Goal: Task Accomplishment & Management: Use online tool/utility

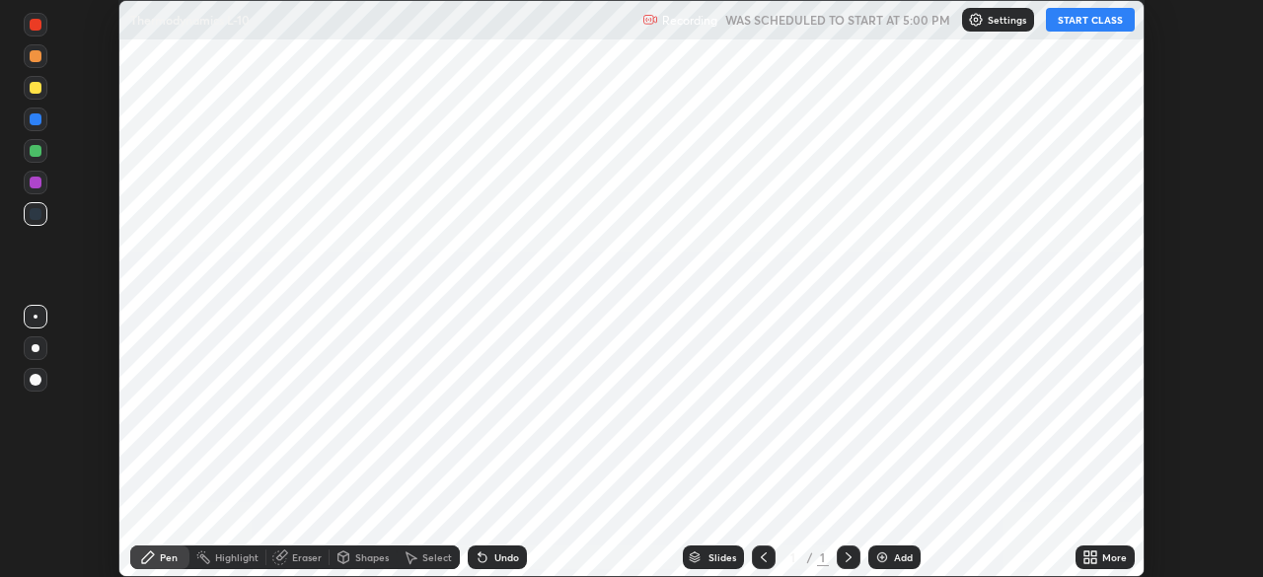
scroll to position [577, 1262]
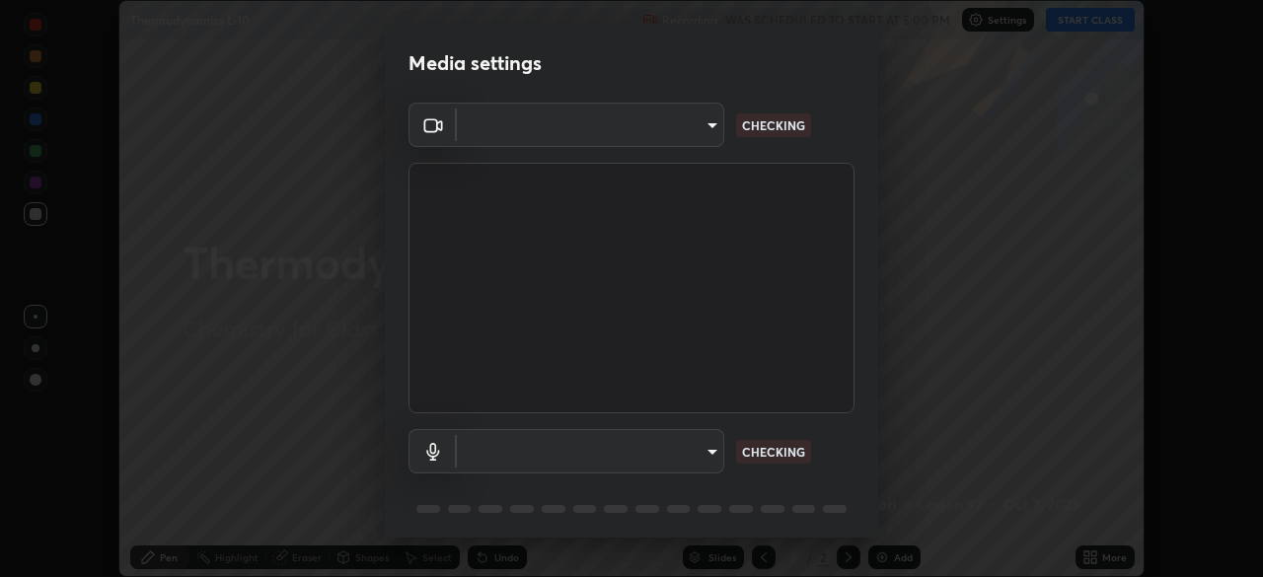
type input "cb8c6b6b4a50c5c6d626de20ccb3fd73f31987ea2ecc1878d3d31a5f1bf4ae53"
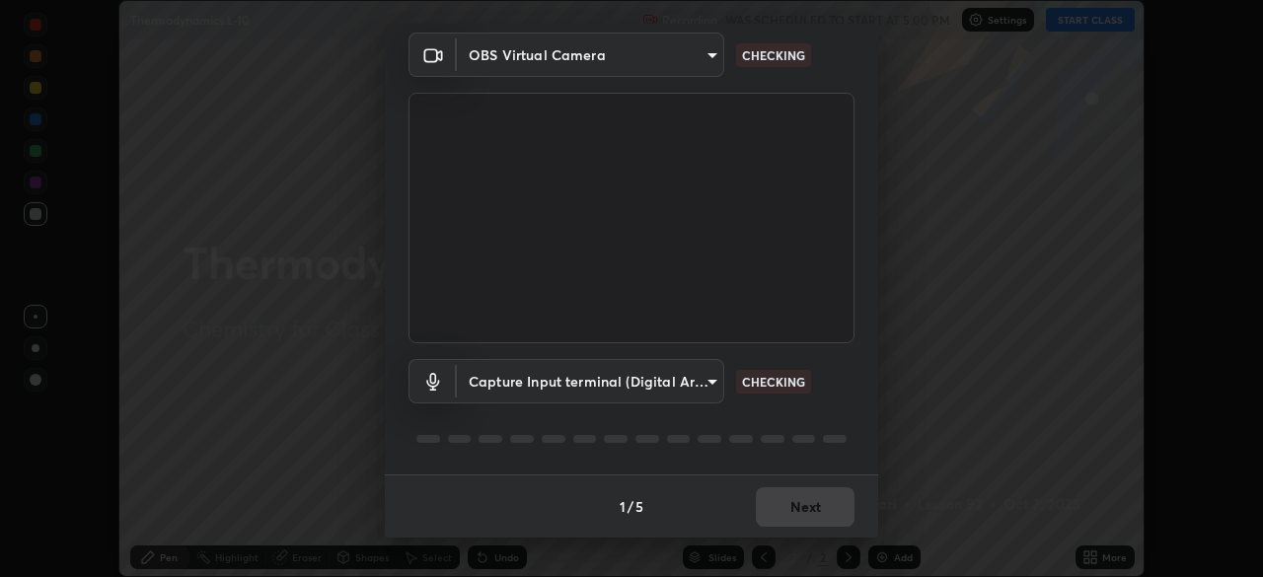
click at [673, 382] on body "Erase all Thermodynamics L-10 Recording WAS SCHEDULED TO START AT 5:00 PM Setti…" at bounding box center [631, 288] width 1263 height 577
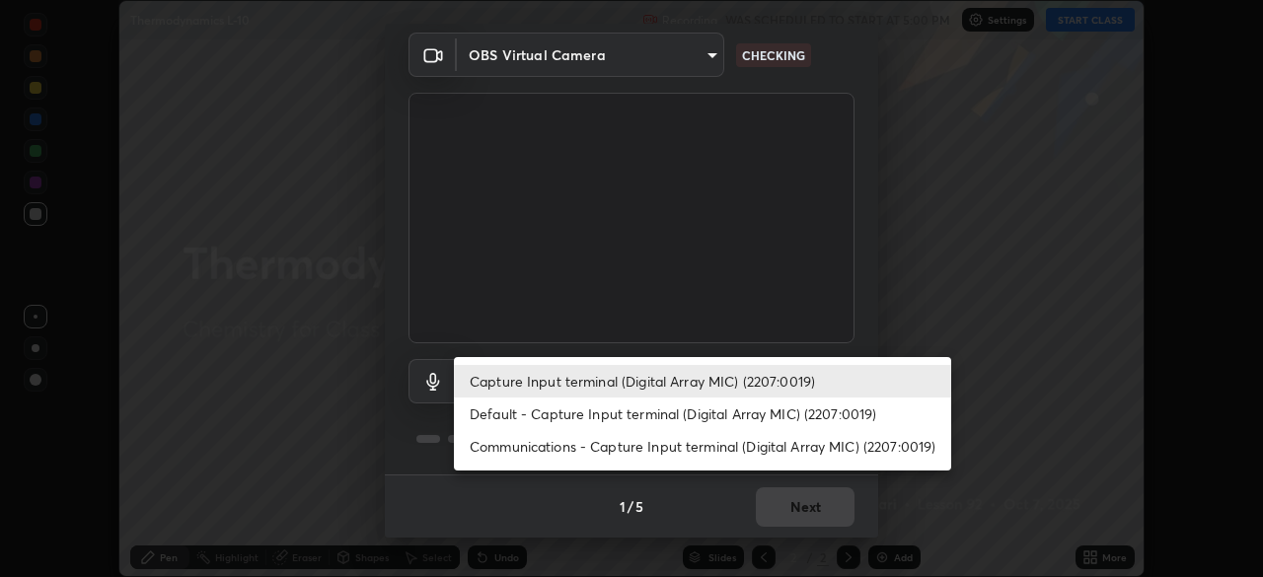
click at [538, 447] on li "Communications - Capture Input terminal (Digital Array MIC) (2207:0019)" at bounding box center [702, 446] width 497 height 33
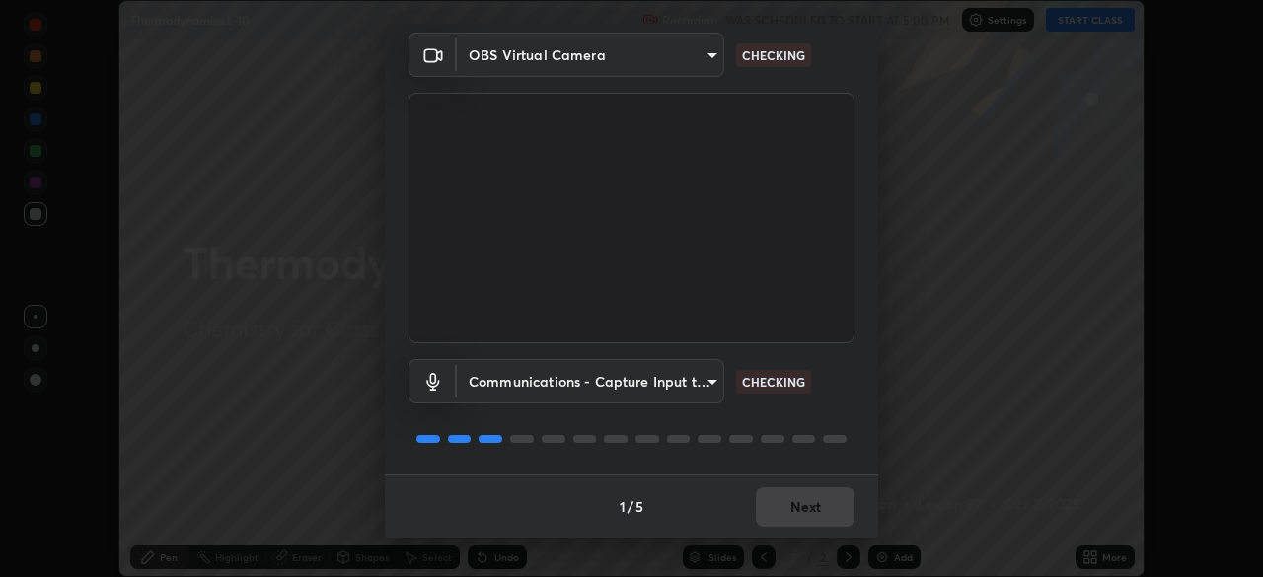
click at [556, 384] on body "Erase all Thermodynamics L-10 Recording WAS SCHEDULED TO START AT 5:00 PM Setti…" at bounding box center [631, 288] width 1263 height 577
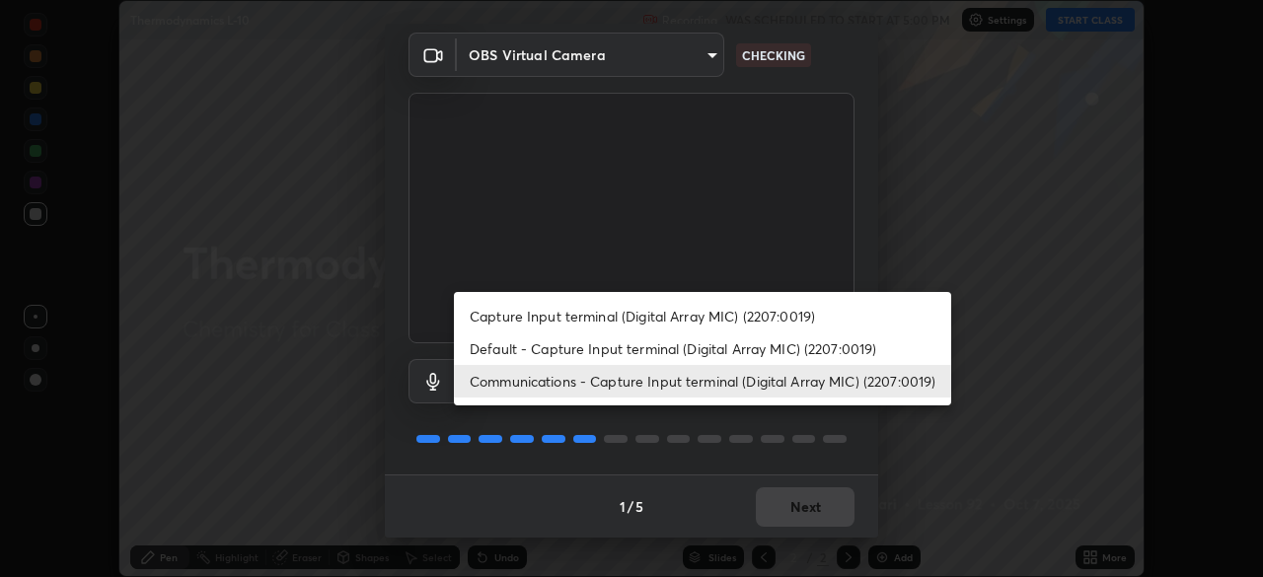
click at [552, 318] on li "Capture Input terminal (Digital Array MIC) (2207:0019)" at bounding box center [702, 316] width 497 height 33
type input "2dc79f99ff49247848e5161b771e98d38bbe0c66e3440a1c16dba11f75110d50"
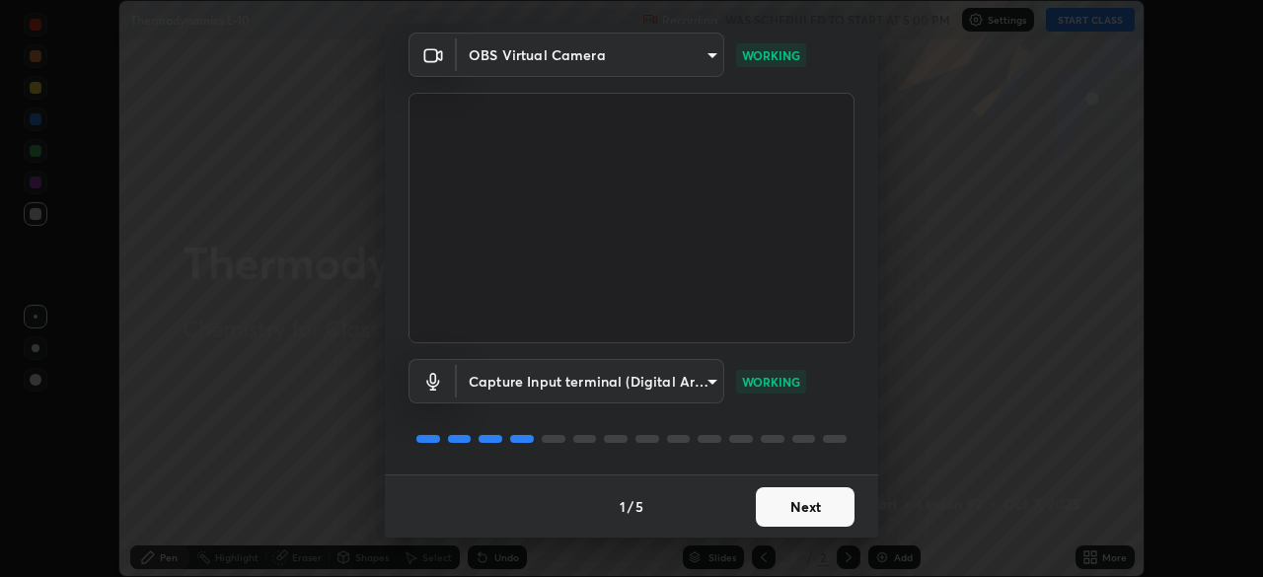
click at [804, 506] on button "Next" at bounding box center [805, 506] width 99 height 39
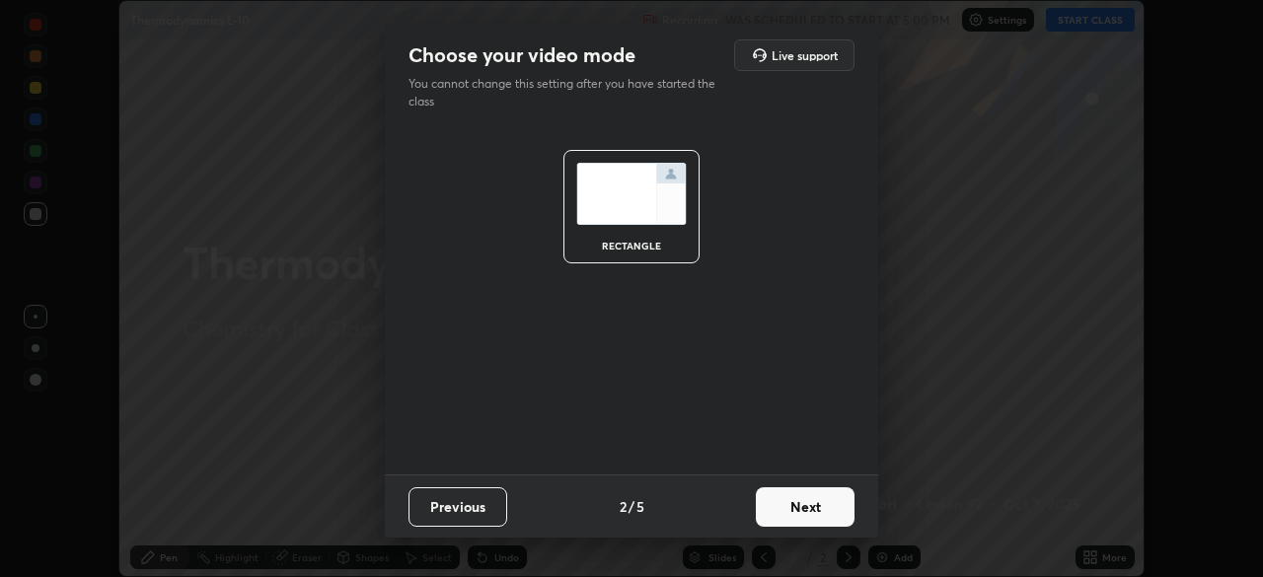
scroll to position [0, 0]
click at [805, 512] on button "Next" at bounding box center [805, 506] width 99 height 39
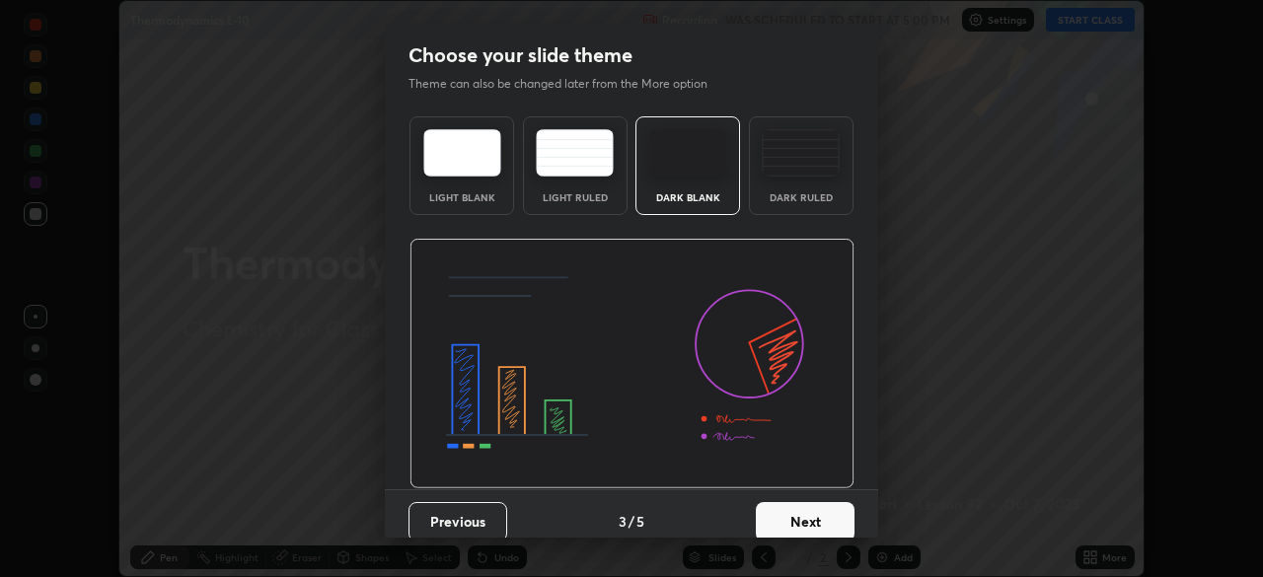
click at [801, 510] on button "Next" at bounding box center [805, 521] width 99 height 39
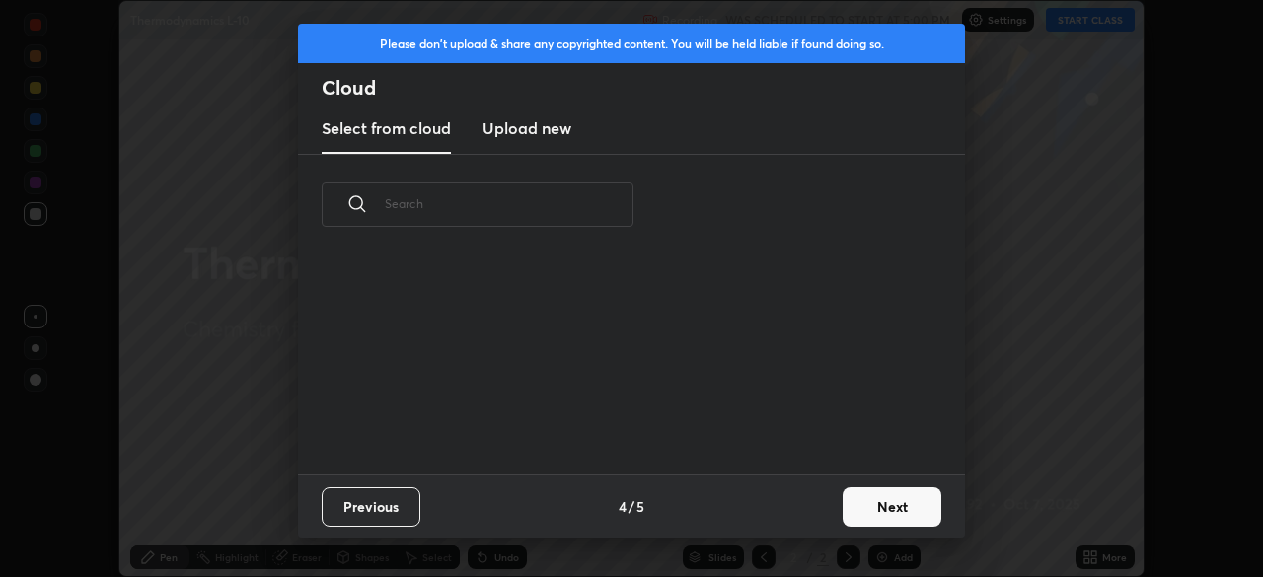
click at [797, 519] on div "Previous 4 / 5 Next" at bounding box center [631, 506] width 667 height 63
click at [854, 496] on button "Next" at bounding box center [892, 506] width 99 height 39
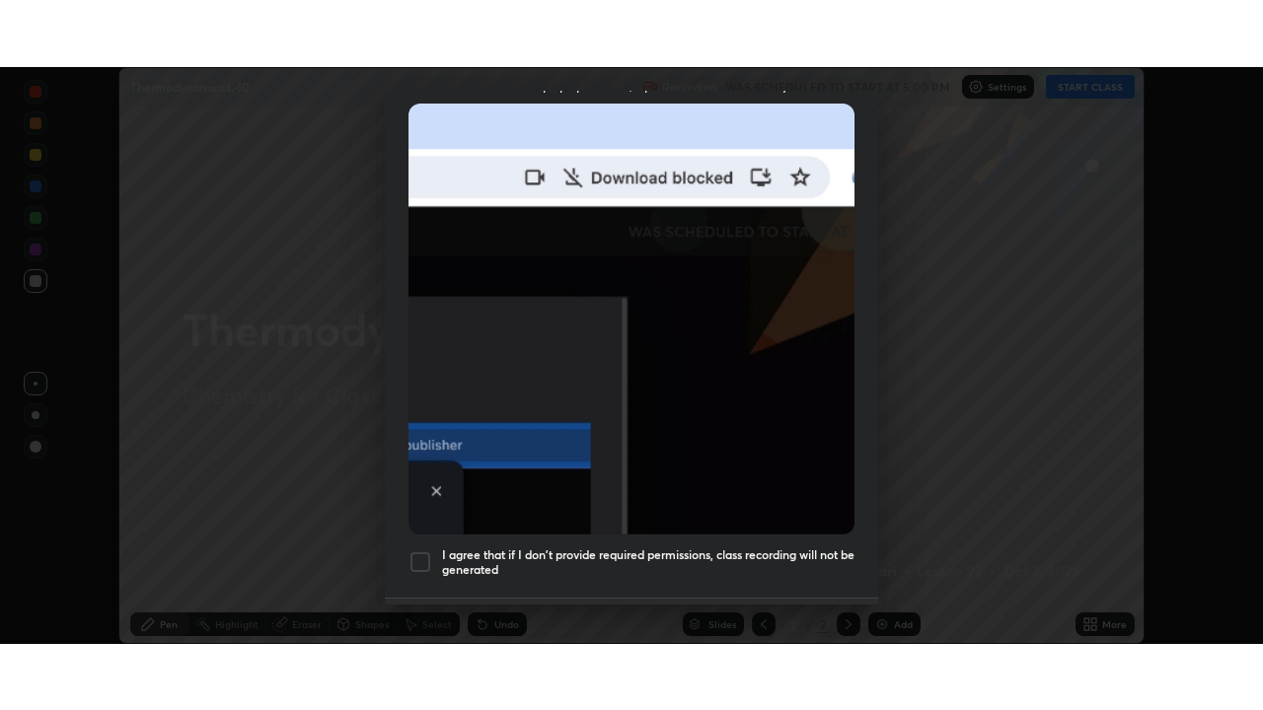
scroll to position [473, 0]
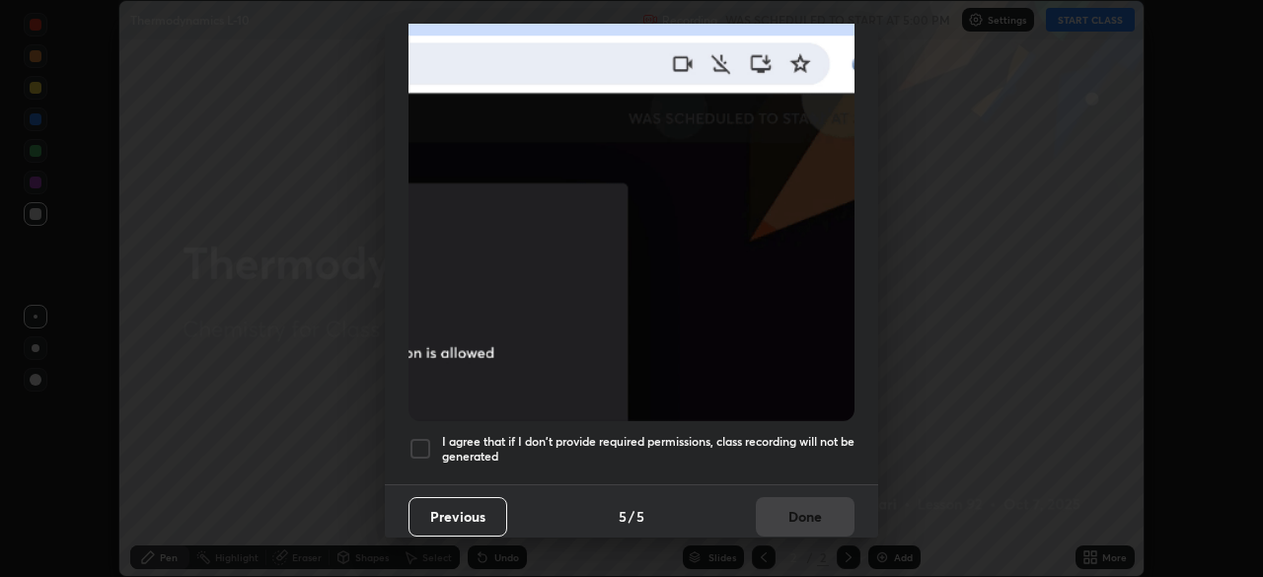
click at [413, 441] on div at bounding box center [421, 449] width 24 height 24
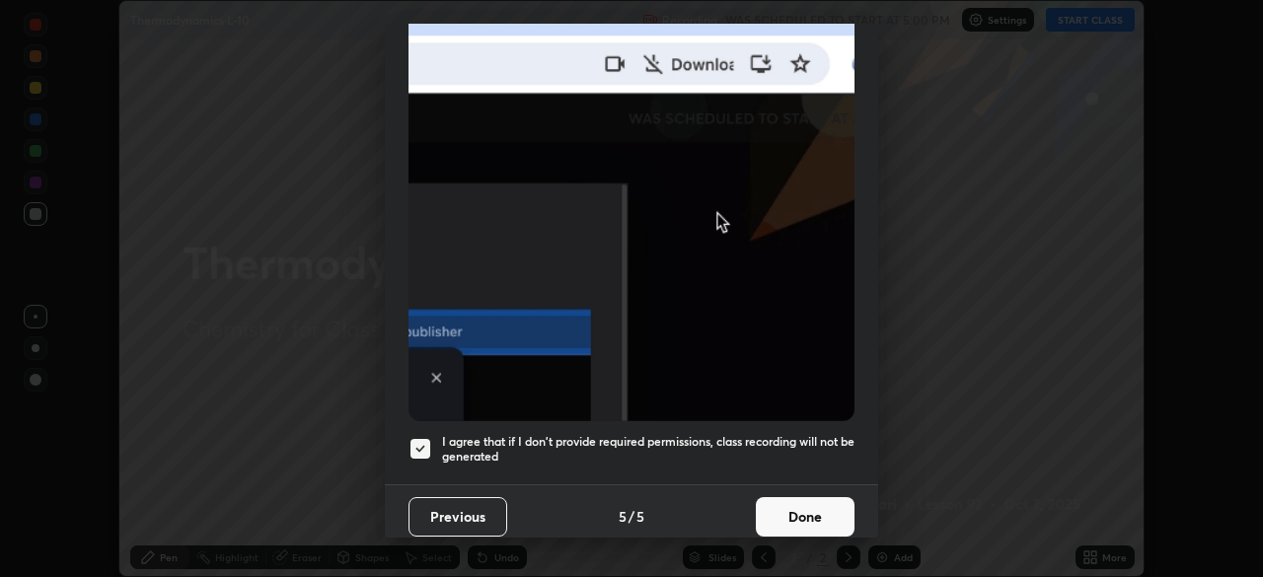
click at [784, 508] on button "Done" at bounding box center [805, 516] width 99 height 39
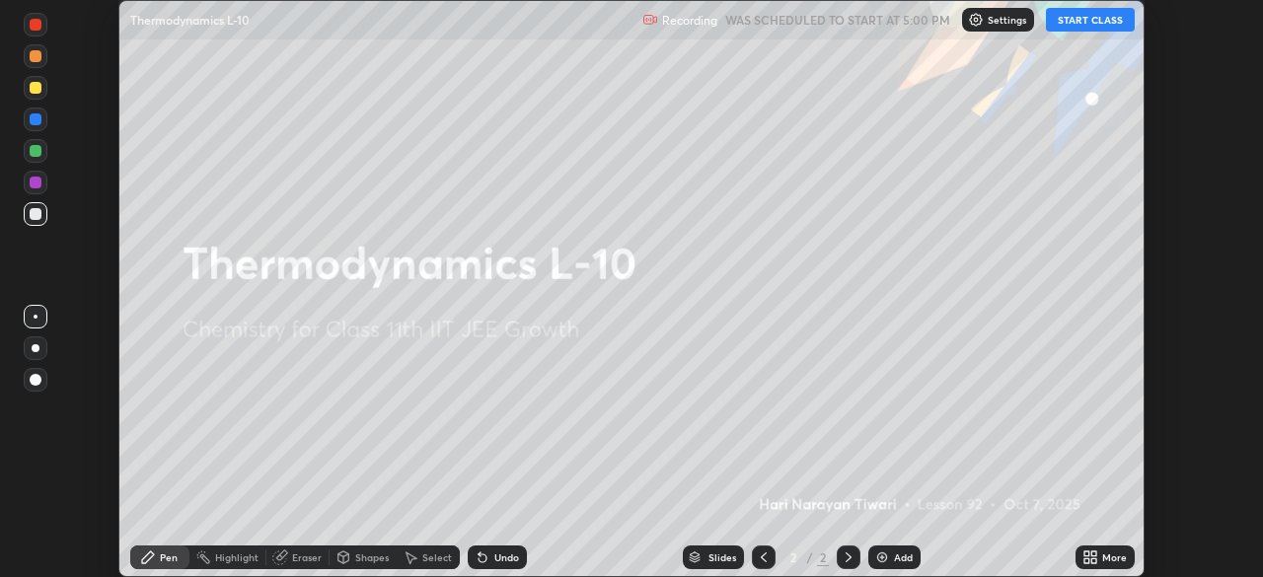
click at [874, 550] on img at bounding box center [882, 558] width 16 height 16
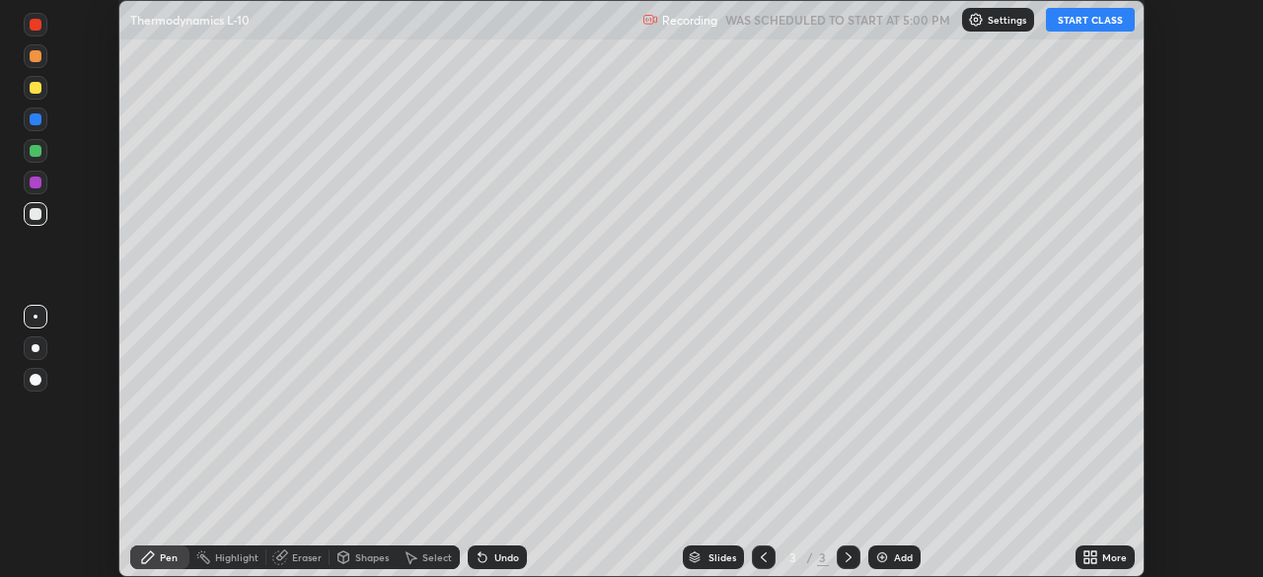
click at [1080, 550] on div "More" at bounding box center [1105, 558] width 59 height 24
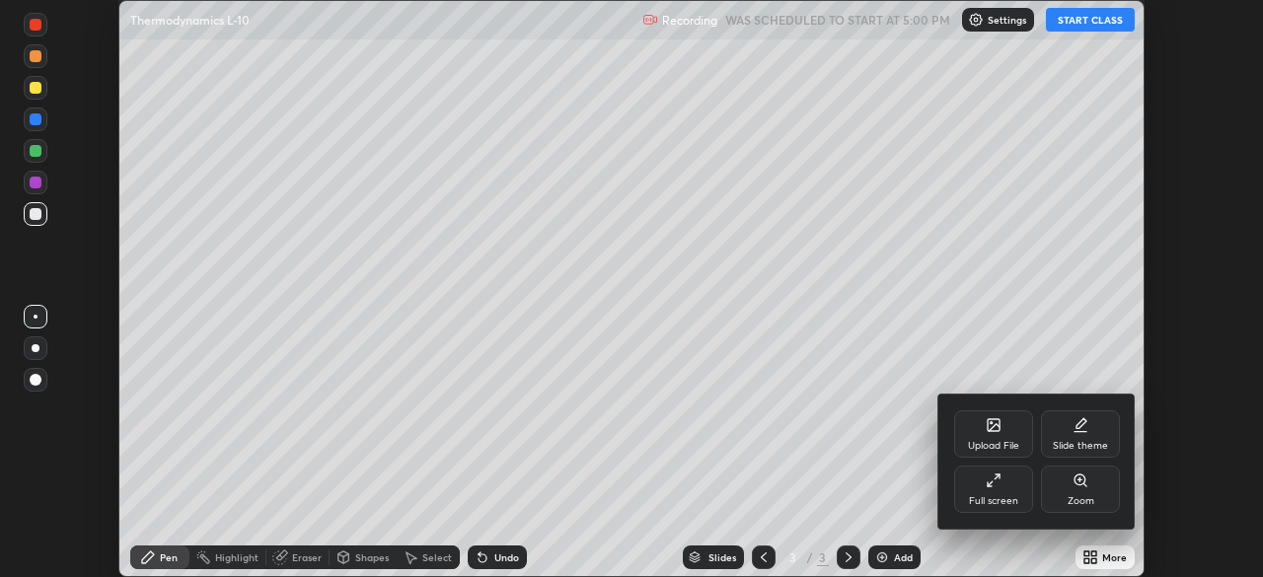
click at [1003, 484] on div "Full screen" at bounding box center [993, 489] width 79 height 47
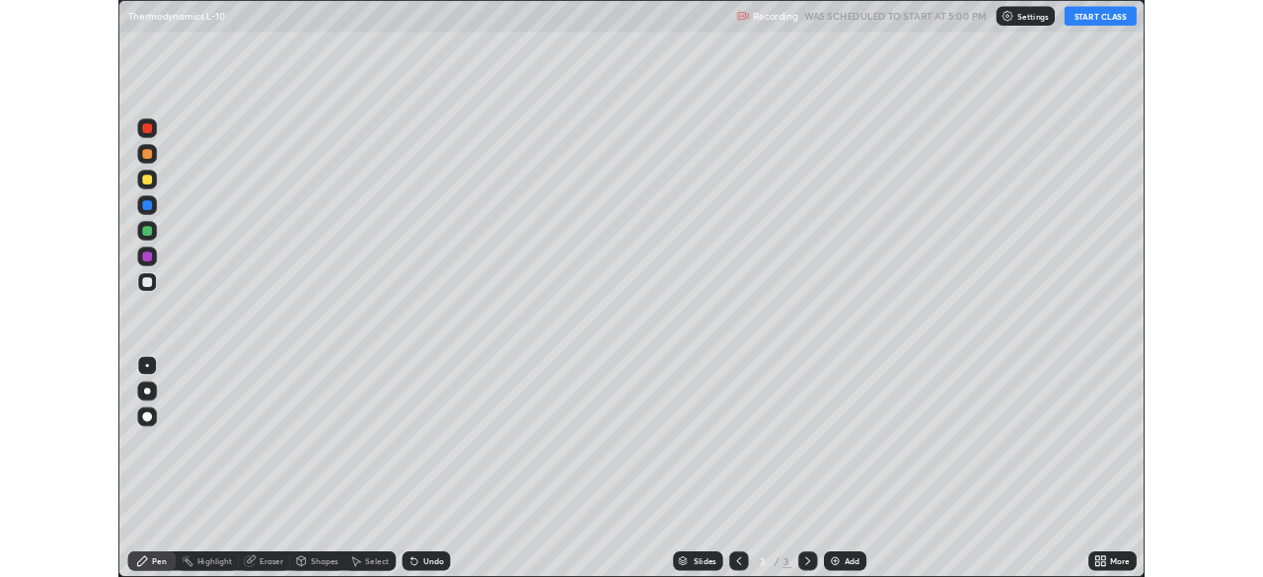
scroll to position [710, 1263]
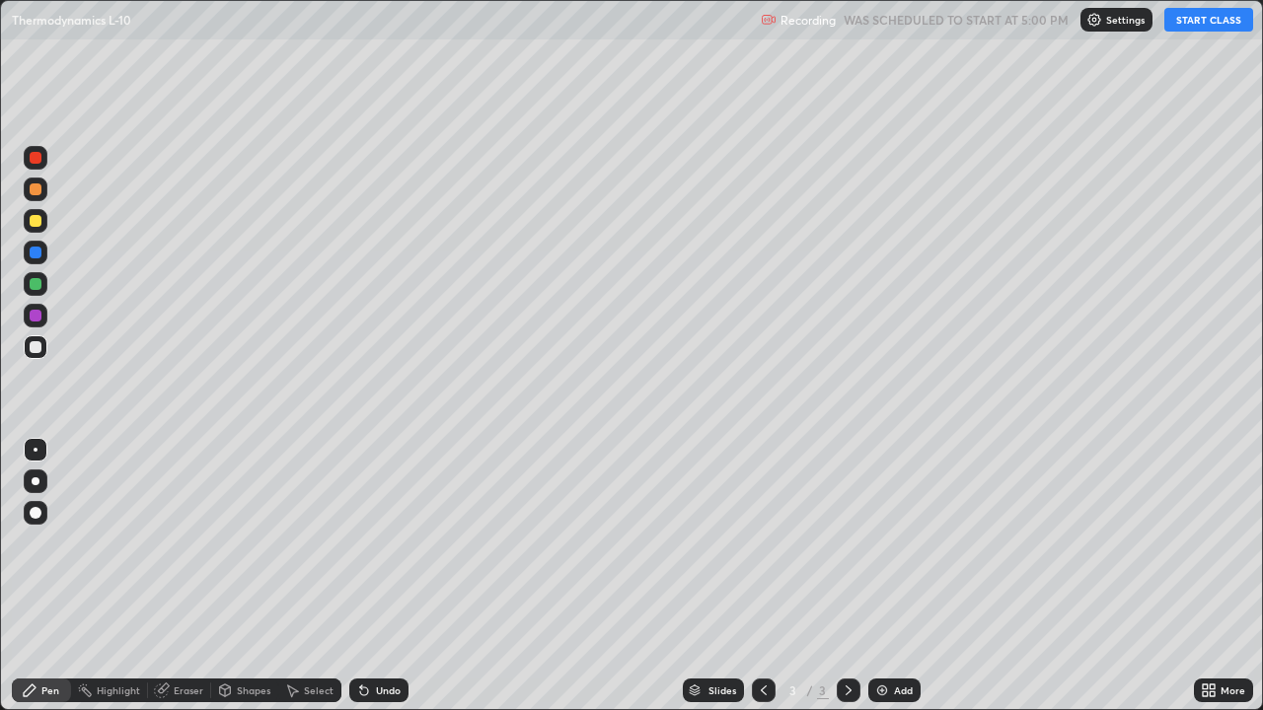
click at [1203, 27] on button "START CLASS" at bounding box center [1208, 20] width 89 height 24
click at [51, 576] on div "Pen" at bounding box center [50, 691] width 18 height 10
click at [208, 576] on div "Eraser" at bounding box center [179, 691] width 63 height 24
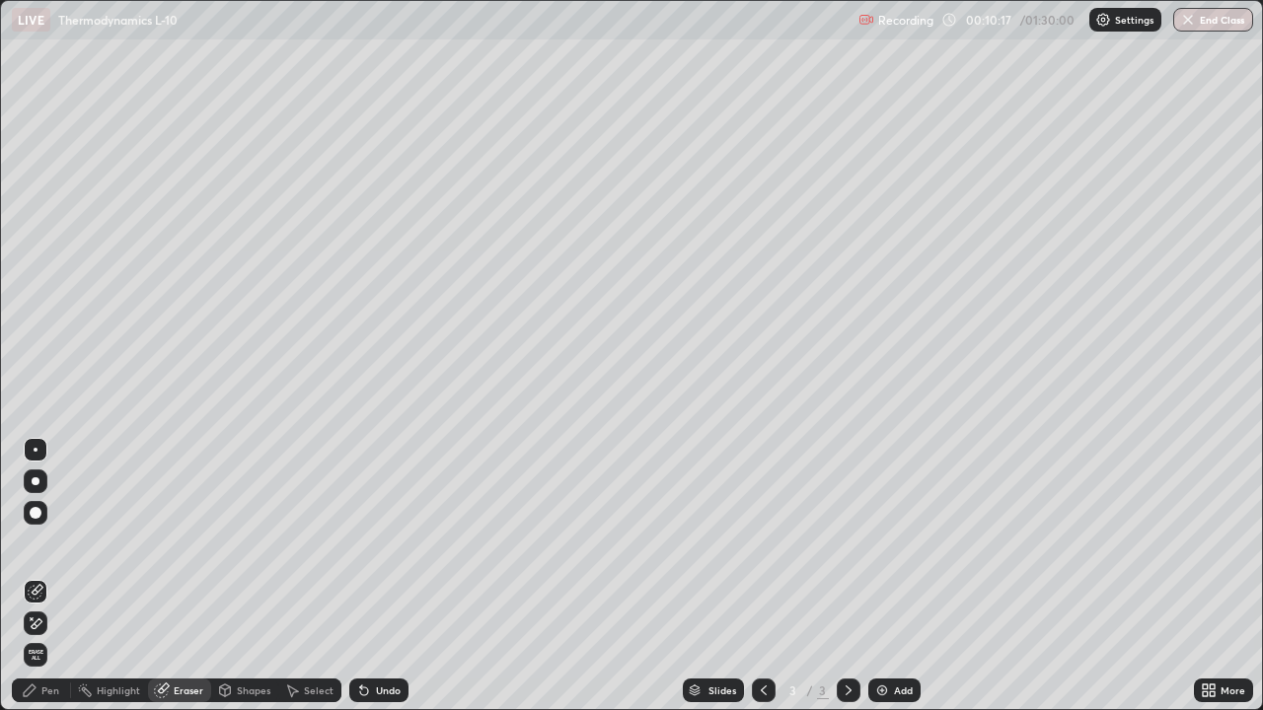
click at [56, 576] on div "Pen" at bounding box center [50, 691] width 18 height 10
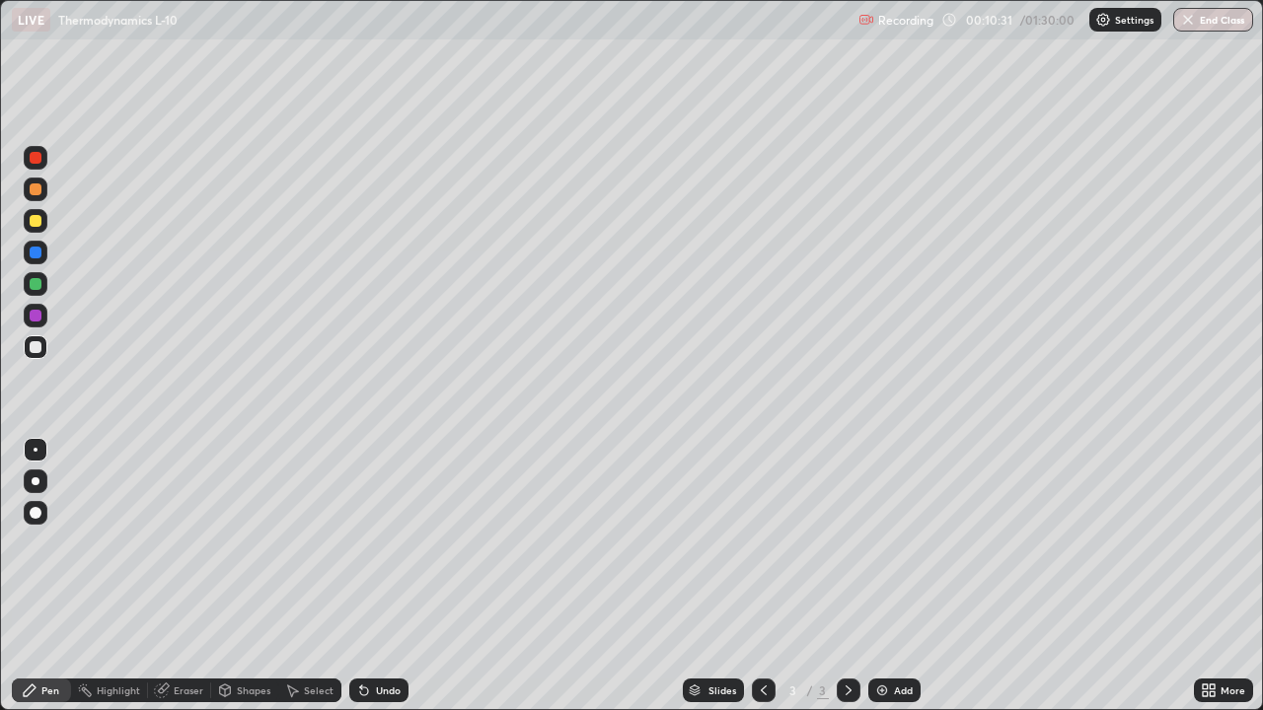
click at [196, 576] on div "Eraser" at bounding box center [179, 691] width 63 height 24
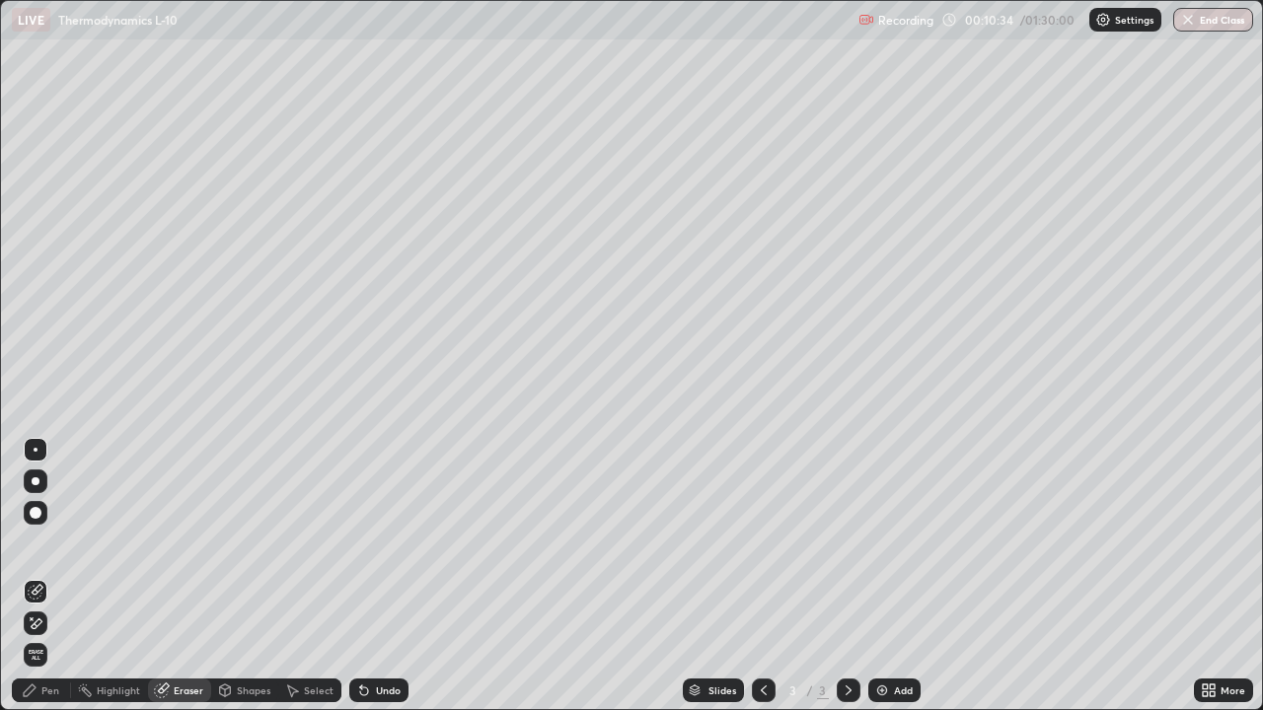
click at [52, 576] on div "Pen" at bounding box center [50, 691] width 18 height 10
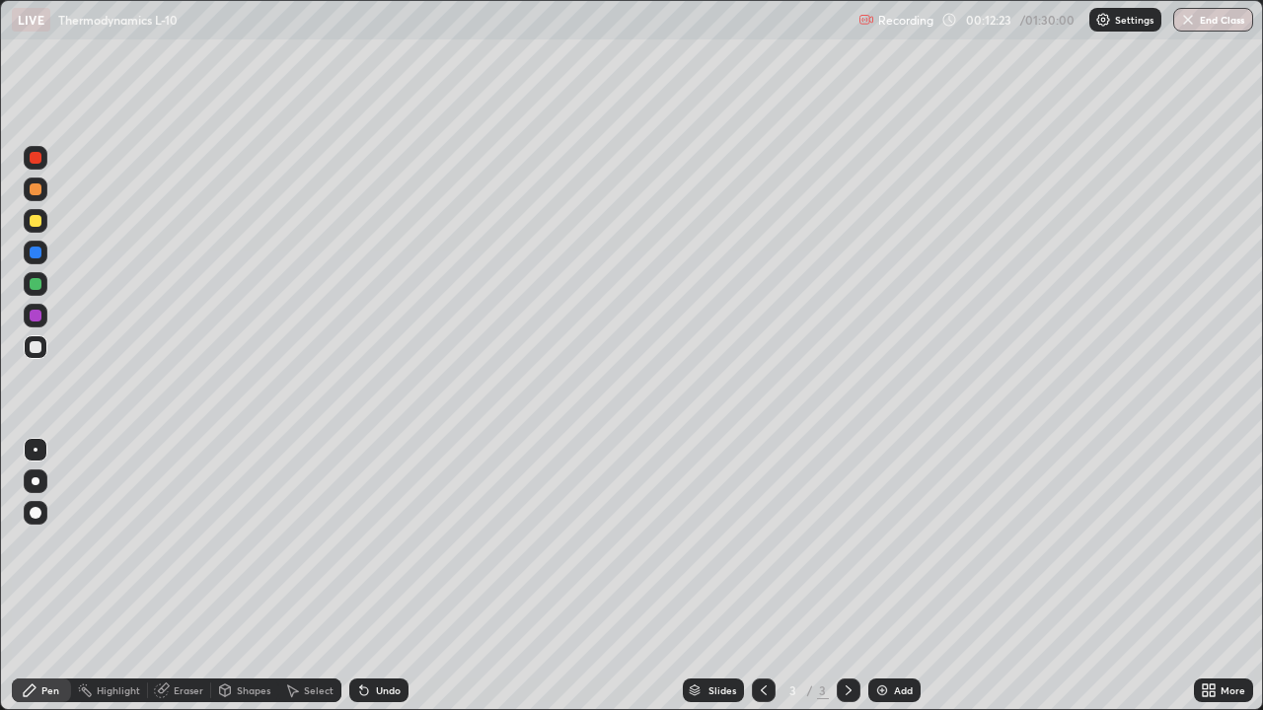
click at [34, 222] on div at bounding box center [36, 221] width 12 height 12
click at [189, 576] on div "Eraser" at bounding box center [189, 691] width 30 height 10
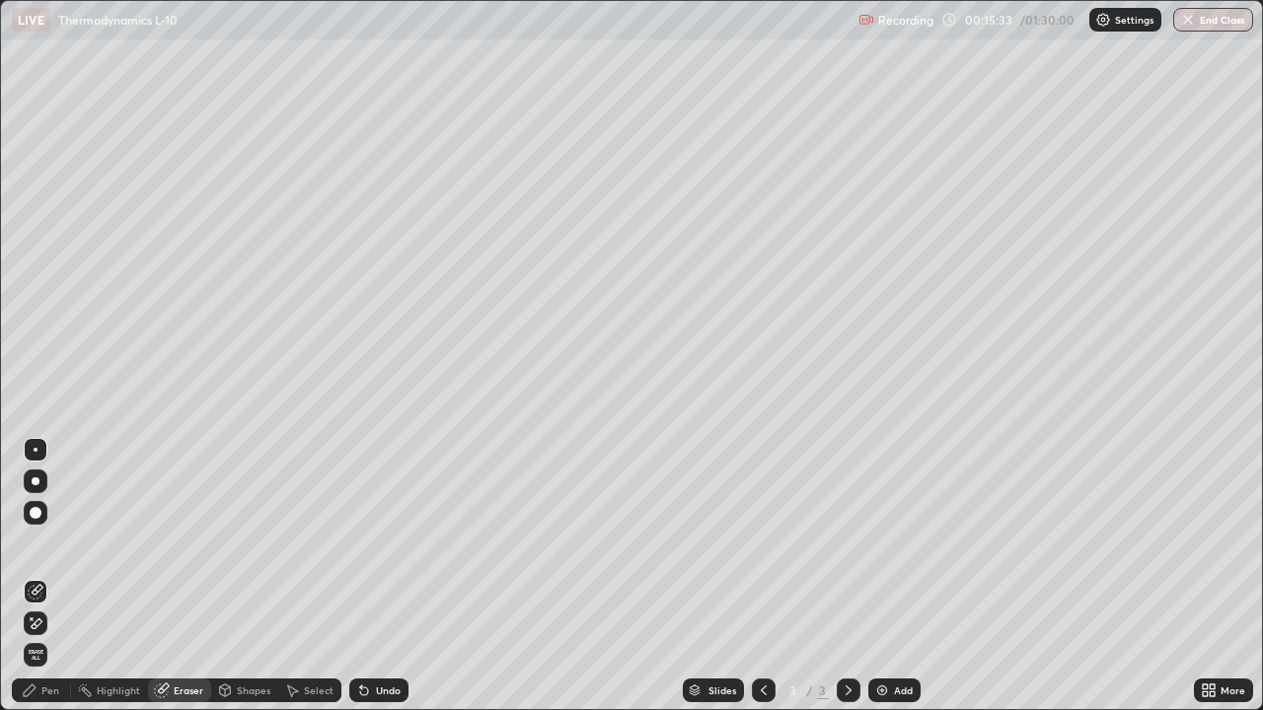
click at [312, 576] on div "Select" at bounding box center [319, 691] width 30 height 10
click at [877, 576] on img at bounding box center [882, 691] width 16 height 16
click at [761, 576] on icon at bounding box center [764, 691] width 16 height 16
click at [875, 576] on img at bounding box center [882, 691] width 16 height 16
click at [52, 576] on div "Pen" at bounding box center [50, 691] width 18 height 10
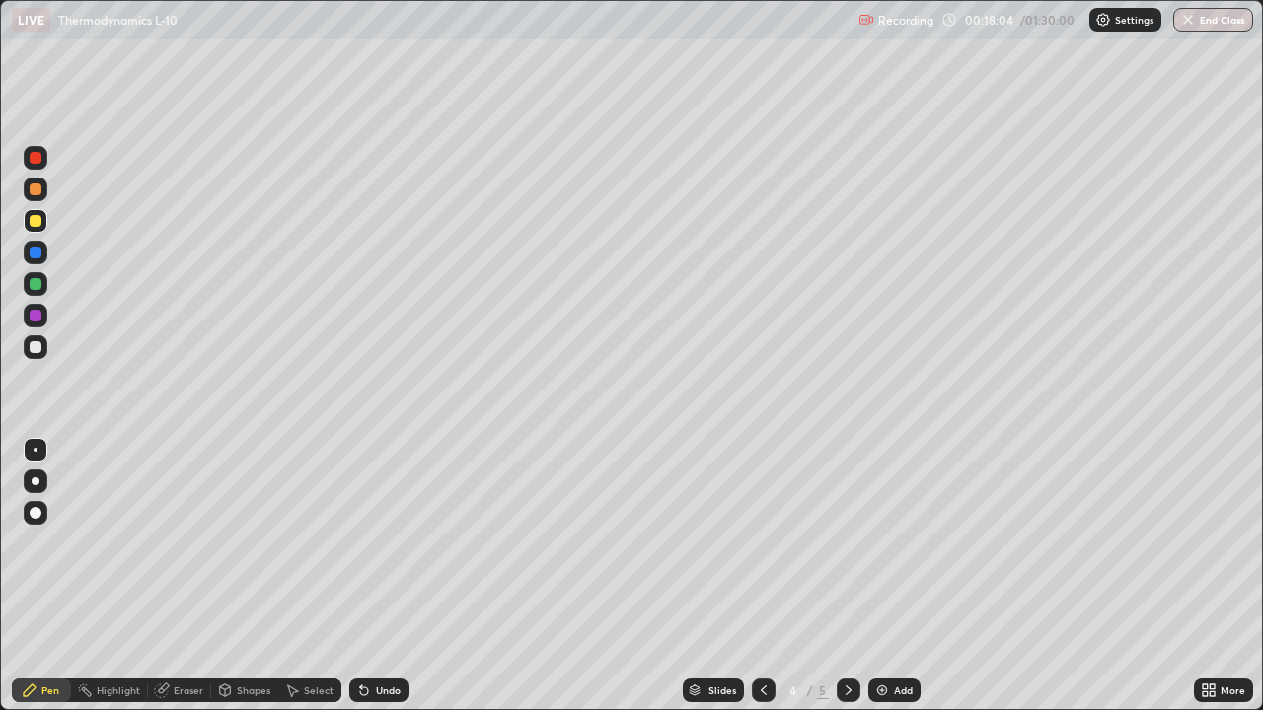
click at [34, 347] on div at bounding box center [36, 347] width 12 height 12
click at [198, 576] on div "Eraser" at bounding box center [189, 691] width 30 height 10
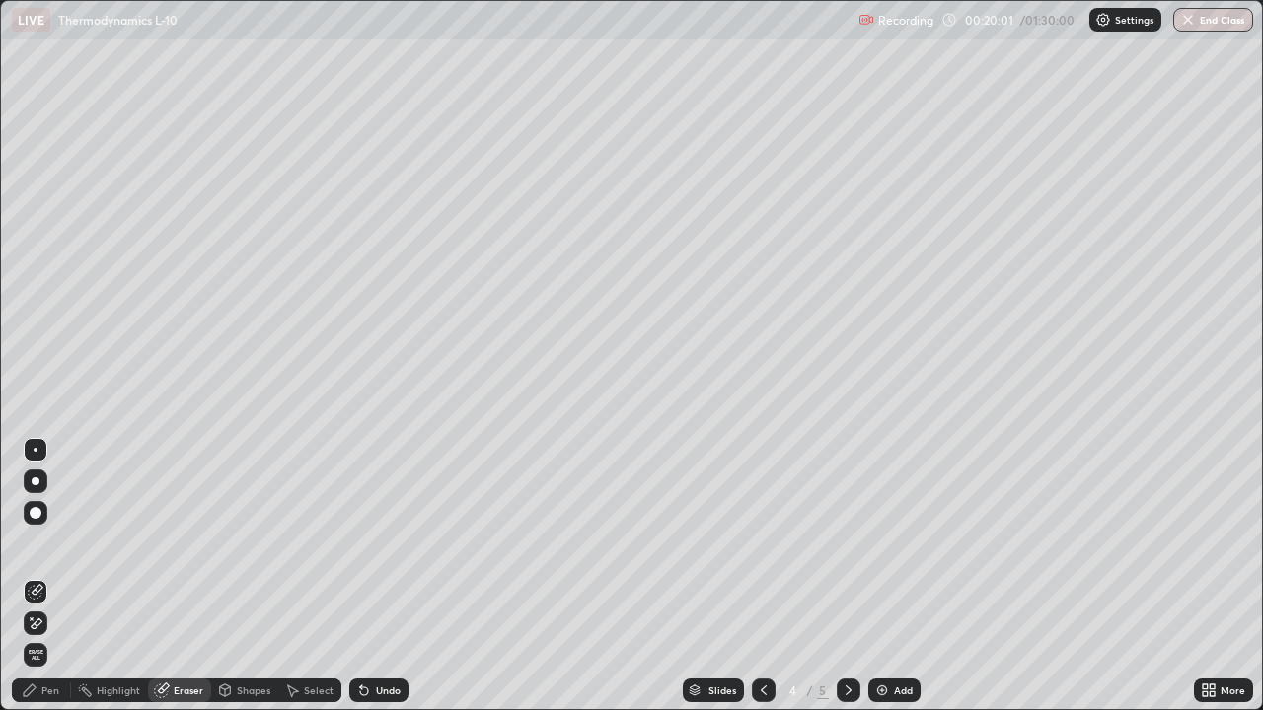
click at [57, 576] on div "Pen" at bounding box center [41, 691] width 59 height 24
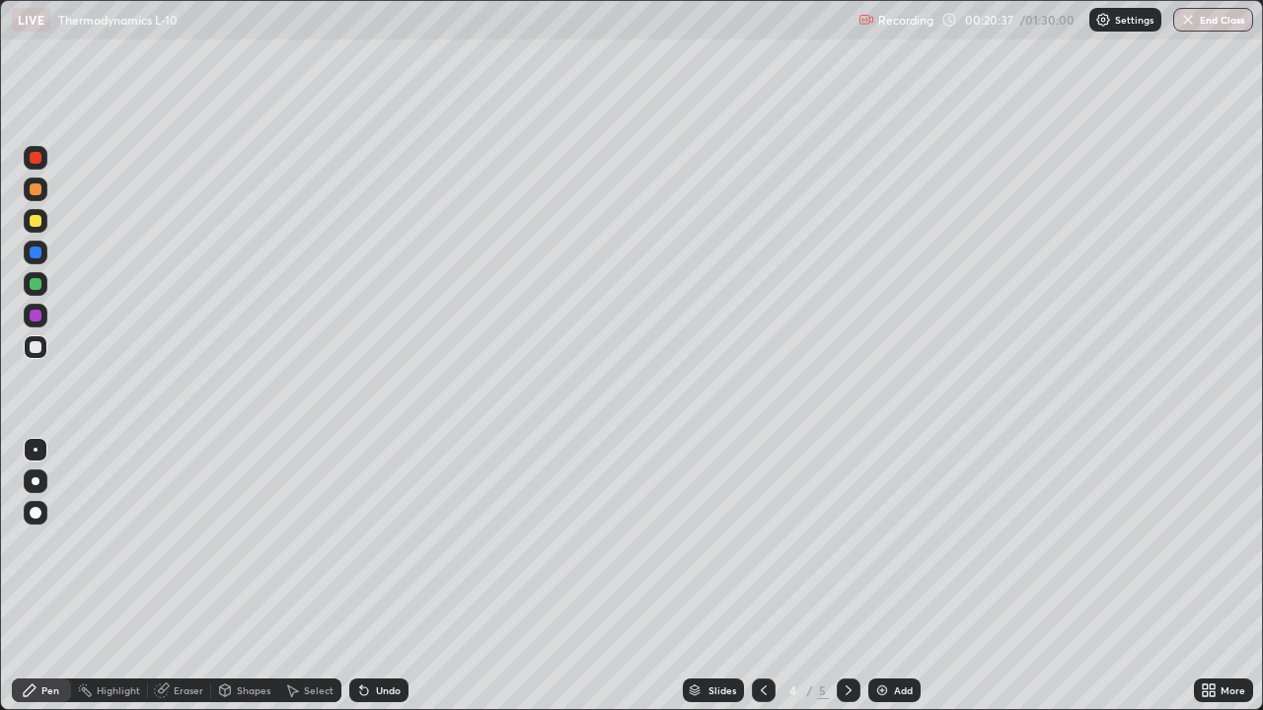
click at [200, 576] on div "Eraser" at bounding box center [189, 691] width 30 height 10
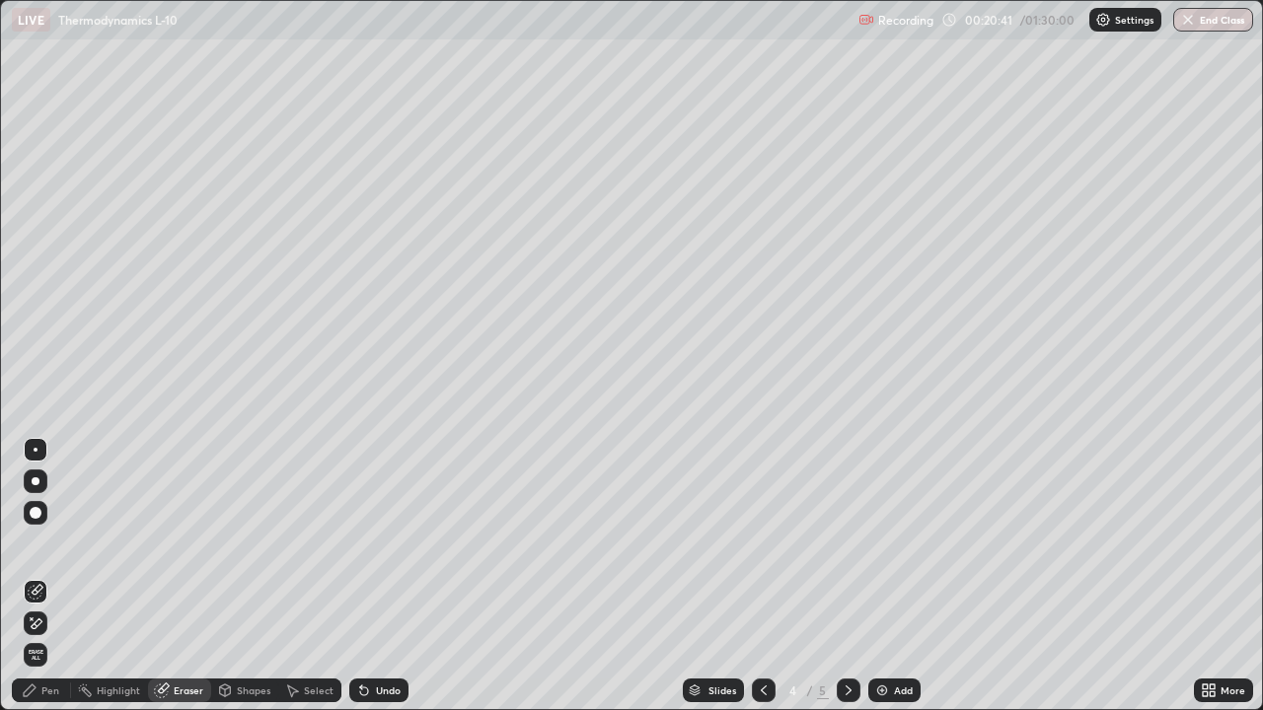
click at [57, 576] on div "Pen" at bounding box center [50, 691] width 18 height 10
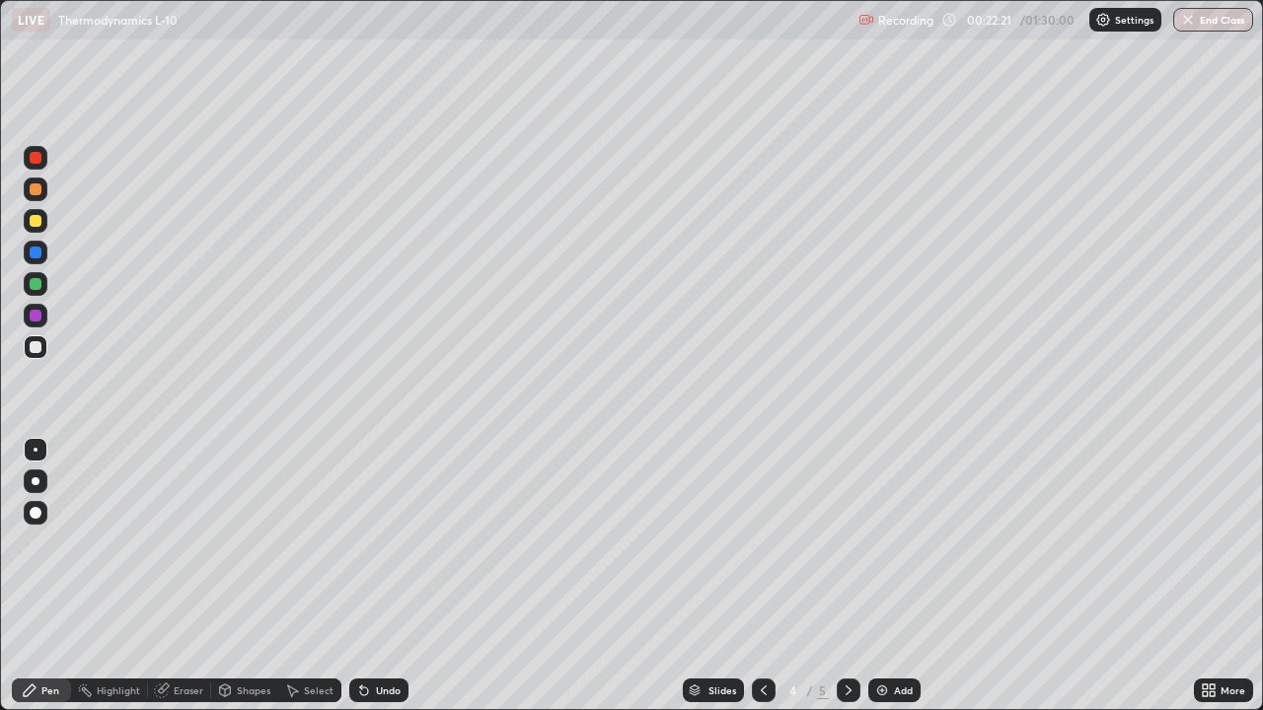
click at [44, 229] on div at bounding box center [36, 221] width 24 height 24
click at [27, 227] on div at bounding box center [36, 221] width 24 height 24
click at [34, 341] on div at bounding box center [36, 347] width 12 height 12
click at [37, 218] on div at bounding box center [36, 221] width 12 height 12
click at [35, 284] on div at bounding box center [36, 284] width 12 height 12
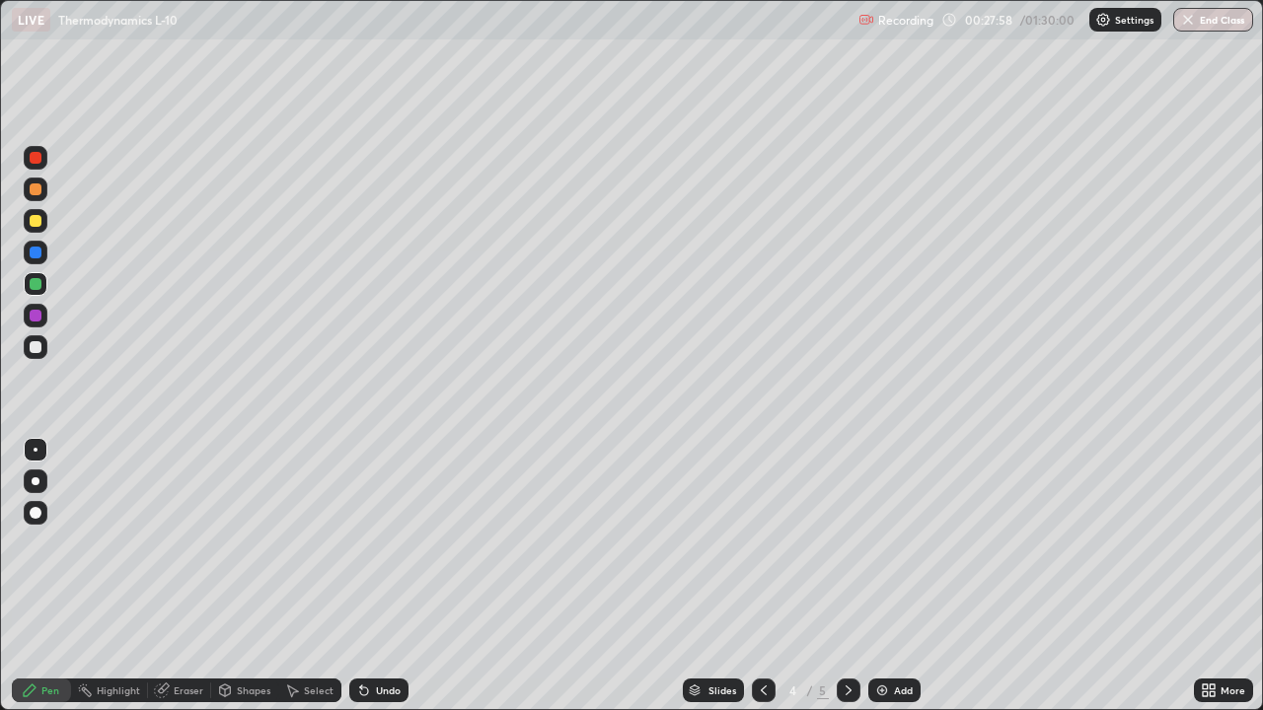
click at [37, 345] on div at bounding box center [36, 347] width 12 height 12
click at [36, 282] on div at bounding box center [36, 284] width 12 height 12
click at [33, 346] on div at bounding box center [36, 347] width 12 height 12
click at [40, 223] on div at bounding box center [36, 221] width 12 height 12
click at [899, 576] on div "Add" at bounding box center [894, 691] width 52 height 24
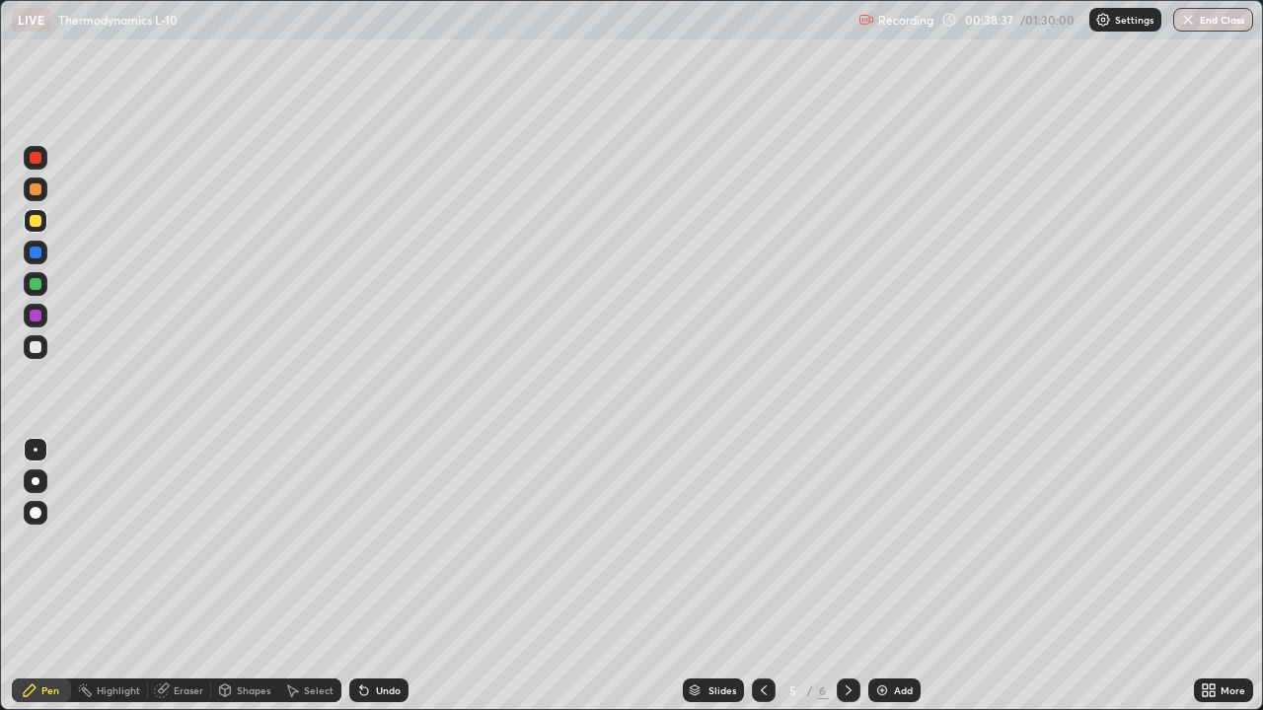
click at [754, 576] on div at bounding box center [764, 690] width 24 height 39
click at [878, 576] on img at bounding box center [882, 691] width 16 height 16
click at [52, 576] on div "Pen" at bounding box center [50, 691] width 18 height 10
click at [36, 348] on div at bounding box center [36, 347] width 12 height 12
click at [33, 223] on div at bounding box center [36, 221] width 12 height 12
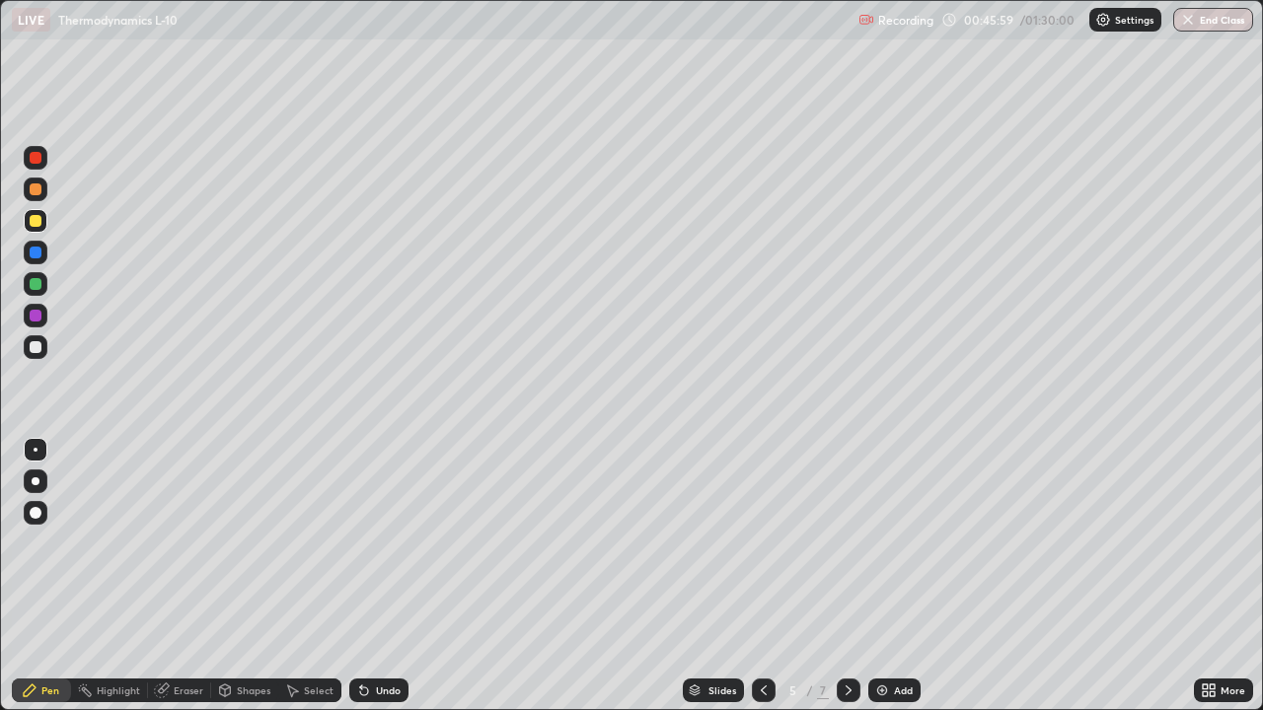
click at [33, 229] on div at bounding box center [36, 221] width 24 height 24
click at [33, 343] on div at bounding box center [36, 347] width 12 height 12
click at [886, 576] on img at bounding box center [882, 691] width 16 height 16
click at [54, 576] on div "Pen" at bounding box center [50, 691] width 18 height 10
click at [30, 223] on div at bounding box center [36, 221] width 12 height 12
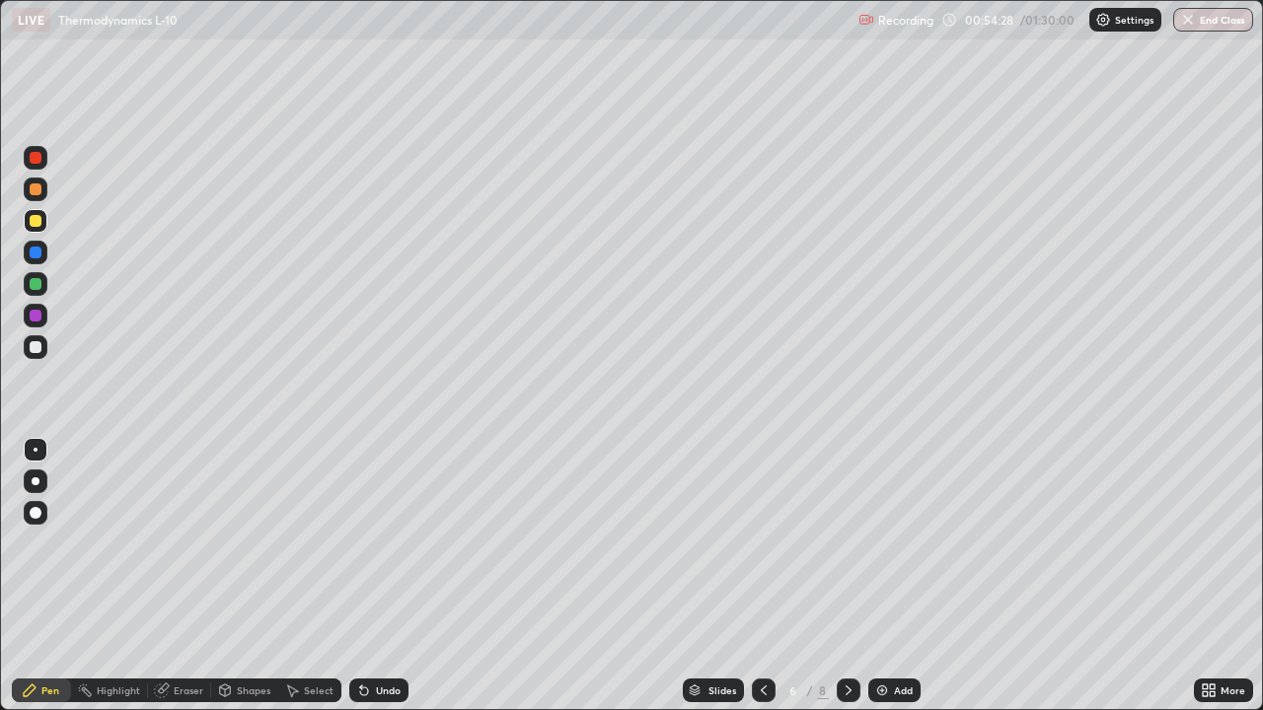
click at [178, 576] on div "Eraser" at bounding box center [189, 691] width 30 height 10
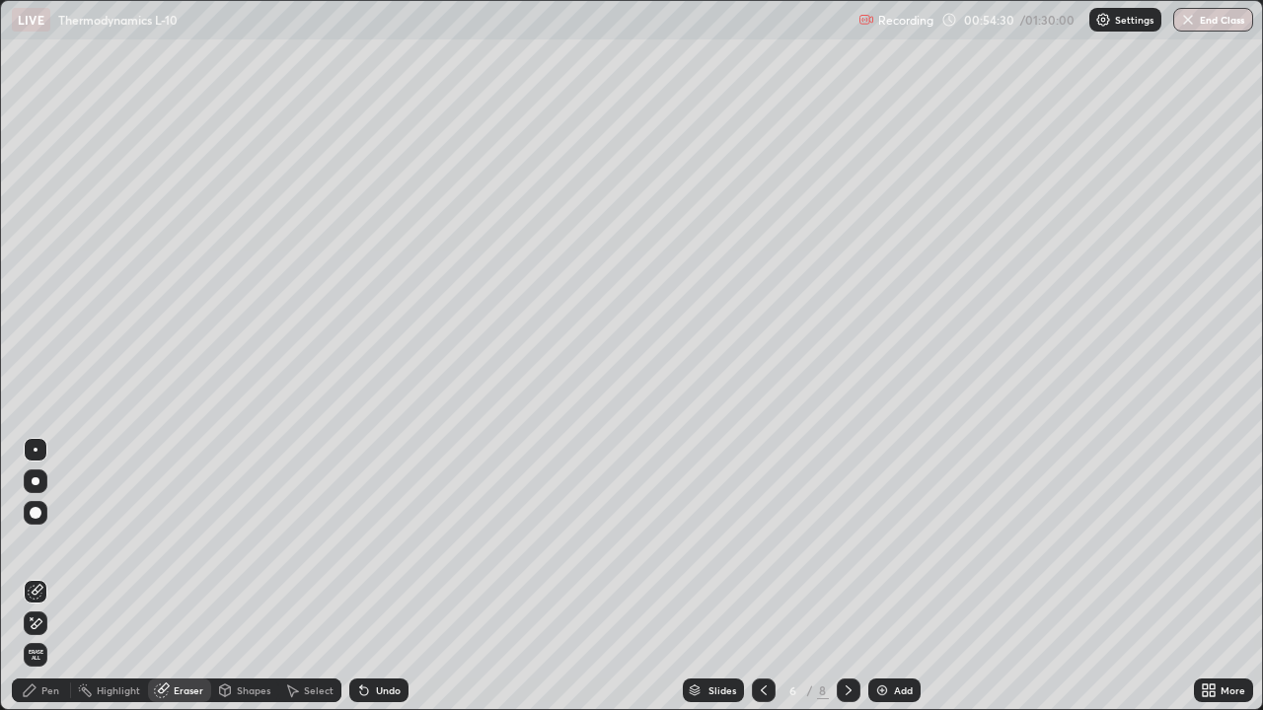
click at [50, 576] on div "Pen" at bounding box center [50, 691] width 18 height 10
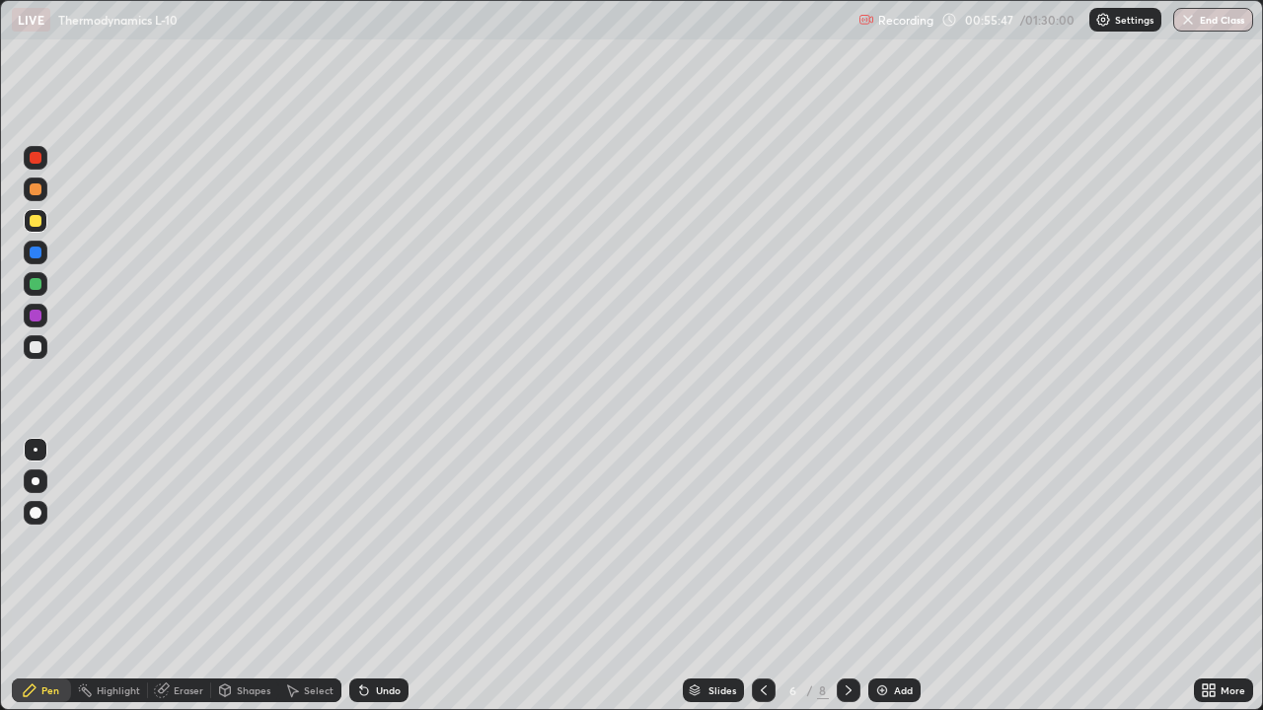
click at [883, 576] on img at bounding box center [882, 691] width 16 height 16
click at [37, 351] on div at bounding box center [36, 347] width 12 height 12
click at [759, 576] on icon at bounding box center [764, 691] width 16 height 16
click at [841, 576] on icon at bounding box center [849, 691] width 16 height 16
click at [883, 576] on img at bounding box center [882, 691] width 16 height 16
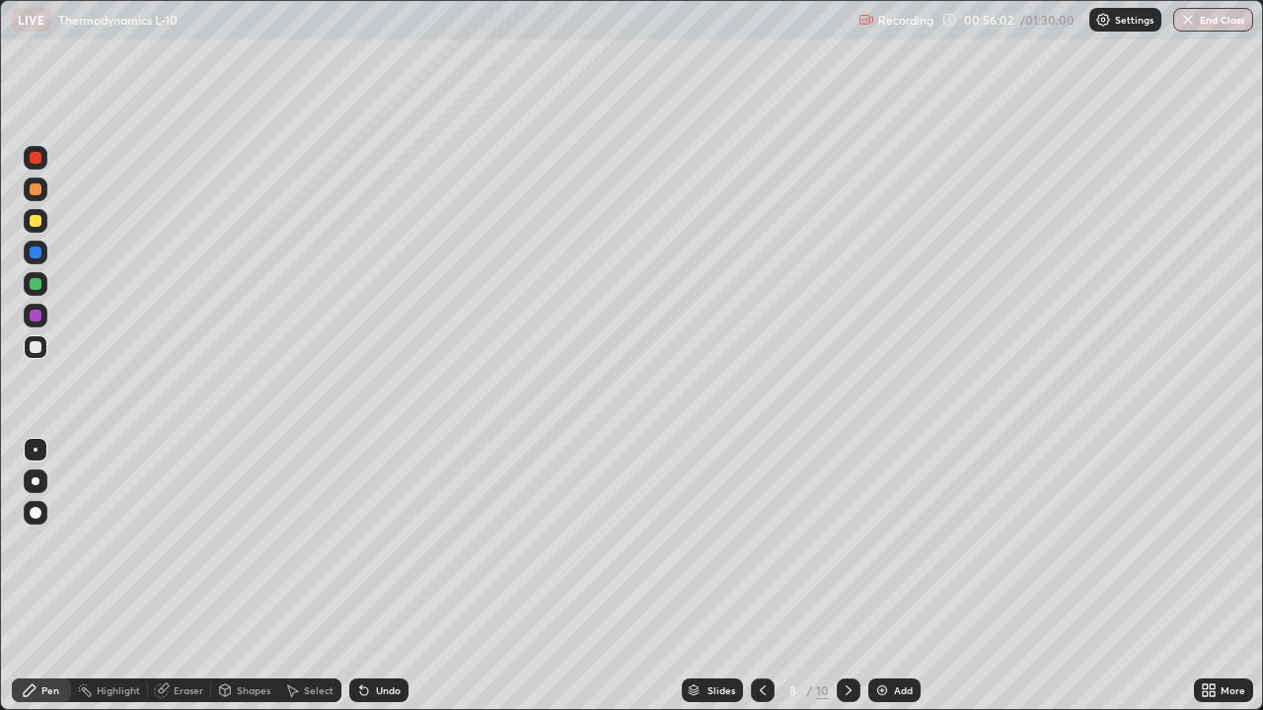
click at [755, 576] on icon at bounding box center [763, 691] width 16 height 16
click at [759, 576] on icon at bounding box center [763, 691] width 16 height 16
click at [875, 576] on img at bounding box center [882, 691] width 16 height 16
click at [62, 576] on div "Pen" at bounding box center [41, 691] width 59 height 24
click at [37, 347] on div at bounding box center [36, 347] width 12 height 12
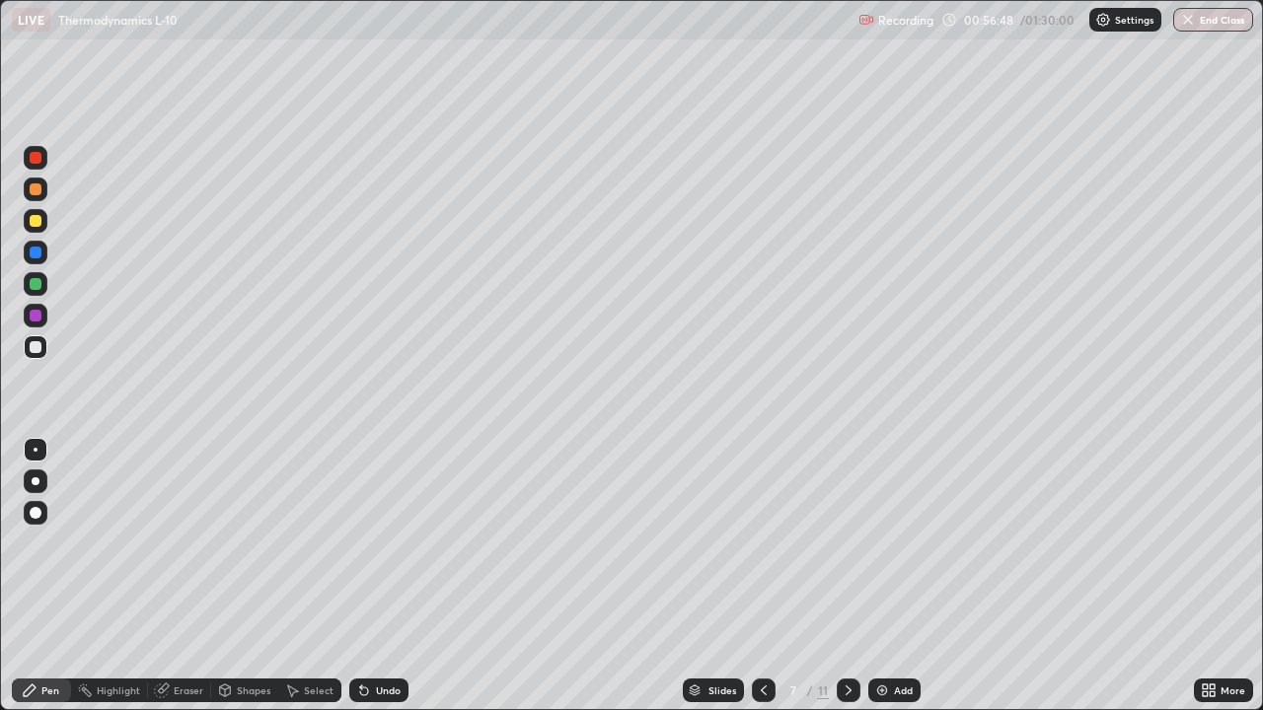
click at [37, 221] on div at bounding box center [36, 221] width 12 height 12
click at [33, 346] on div at bounding box center [36, 347] width 12 height 12
click at [37, 222] on div at bounding box center [36, 221] width 12 height 12
click at [36, 282] on div at bounding box center [36, 284] width 12 height 12
click at [894, 576] on div "Add" at bounding box center [903, 691] width 19 height 10
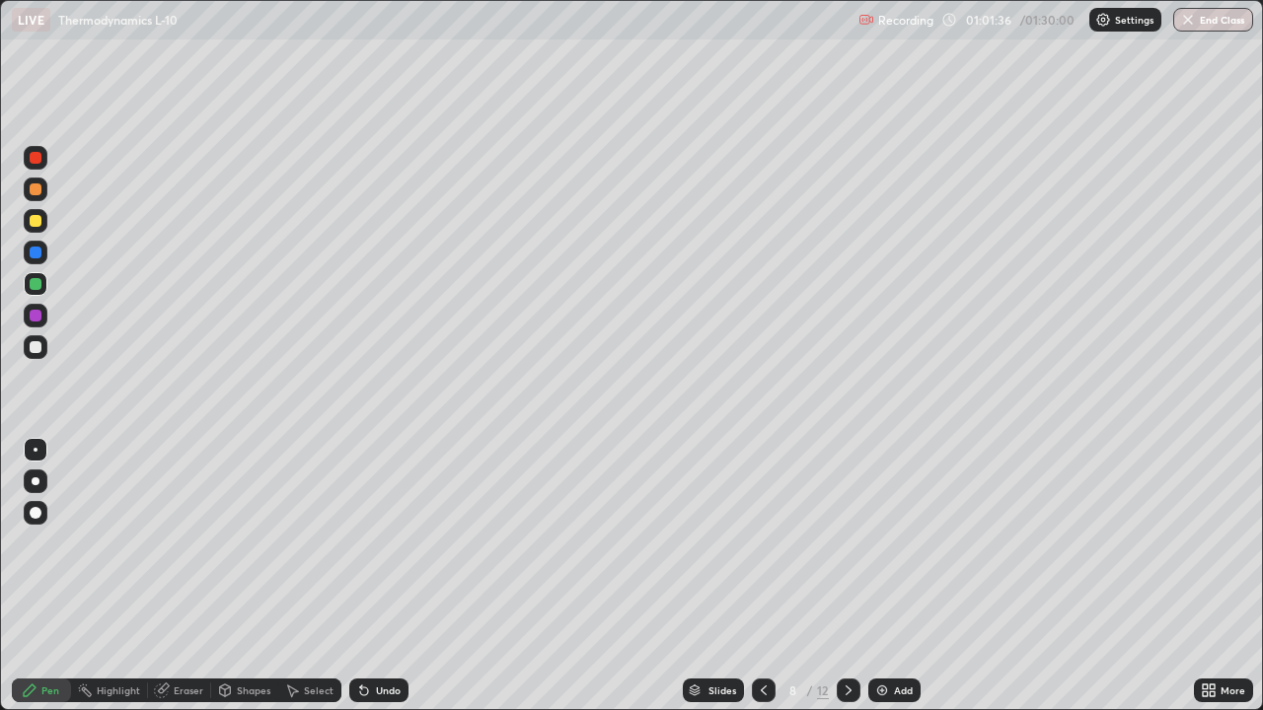
click at [35, 345] on div at bounding box center [36, 347] width 12 height 12
click at [35, 221] on div at bounding box center [36, 221] width 12 height 12
click at [1197, 16] on button "End Class" at bounding box center [1213, 20] width 80 height 24
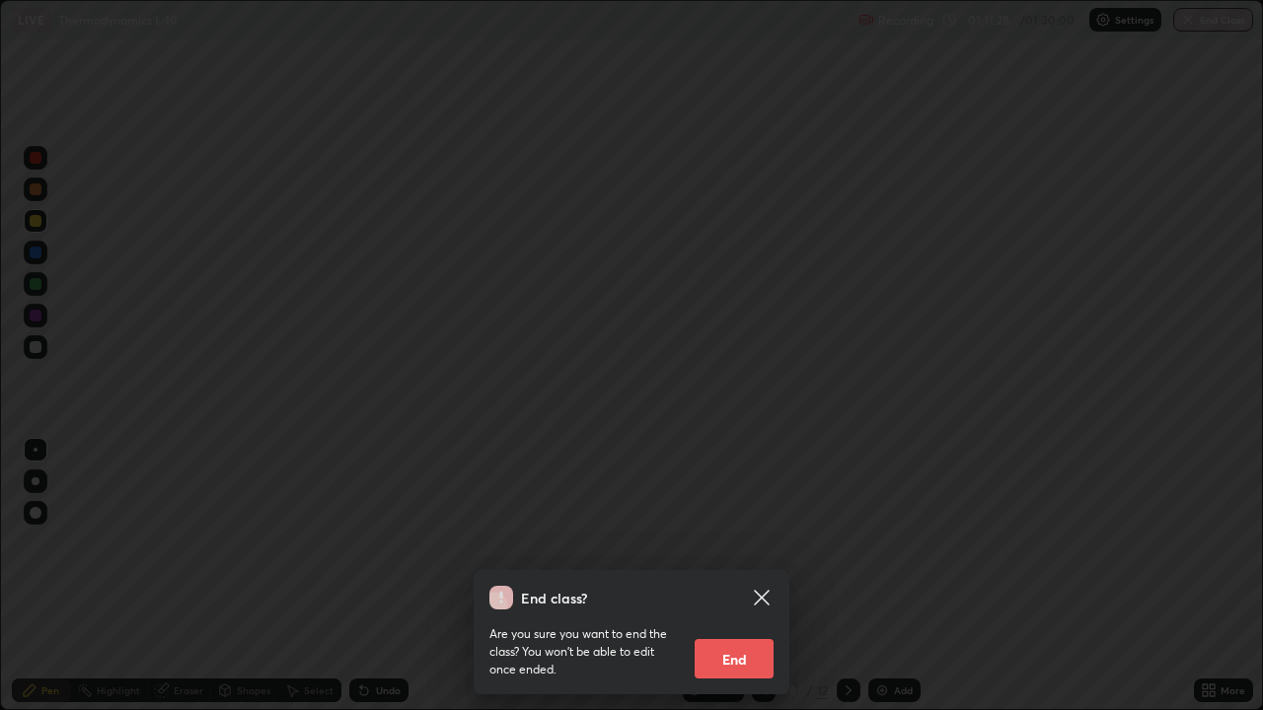
click at [733, 576] on button "End" at bounding box center [734, 658] width 79 height 39
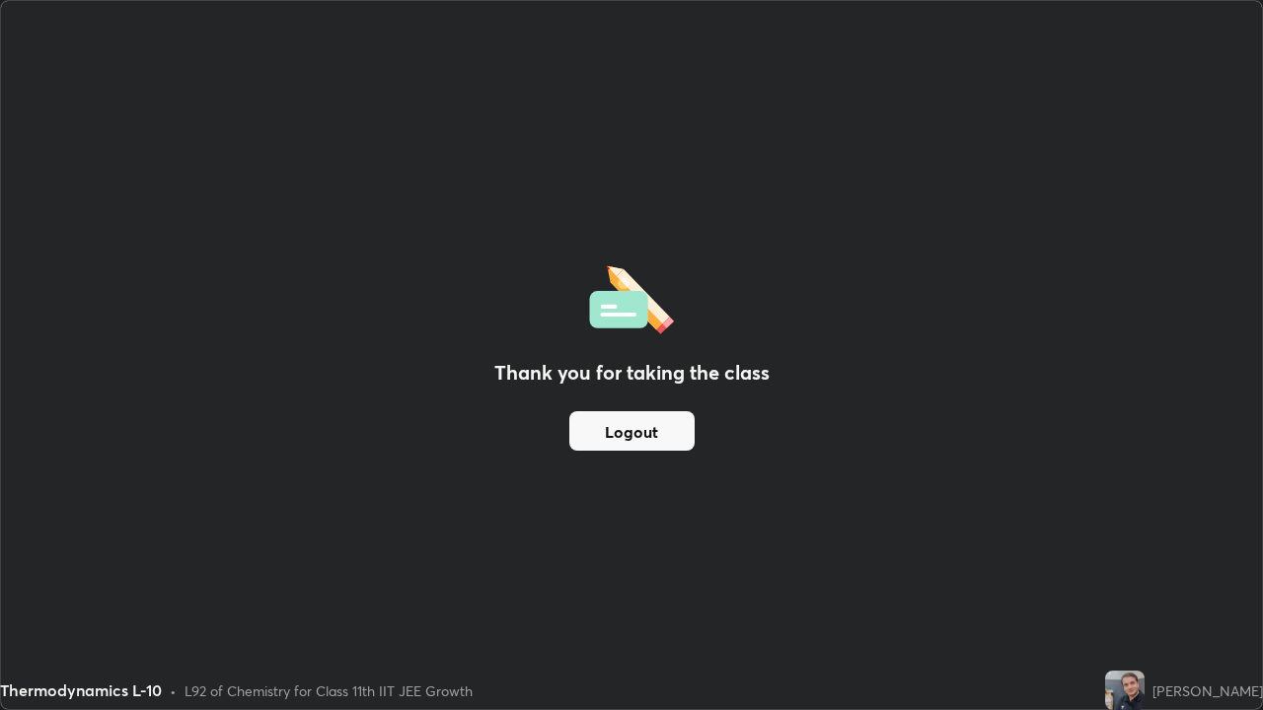
click at [658, 432] on button "Logout" at bounding box center [631, 430] width 125 height 39
click at [632, 437] on button "Logout" at bounding box center [631, 430] width 125 height 39
click at [621, 440] on button "Logout" at bounding box center [631, 430] width 125 height 39
click at [621, 442] on button "Logout" at bounding box center [631, 430] width 125 height 39
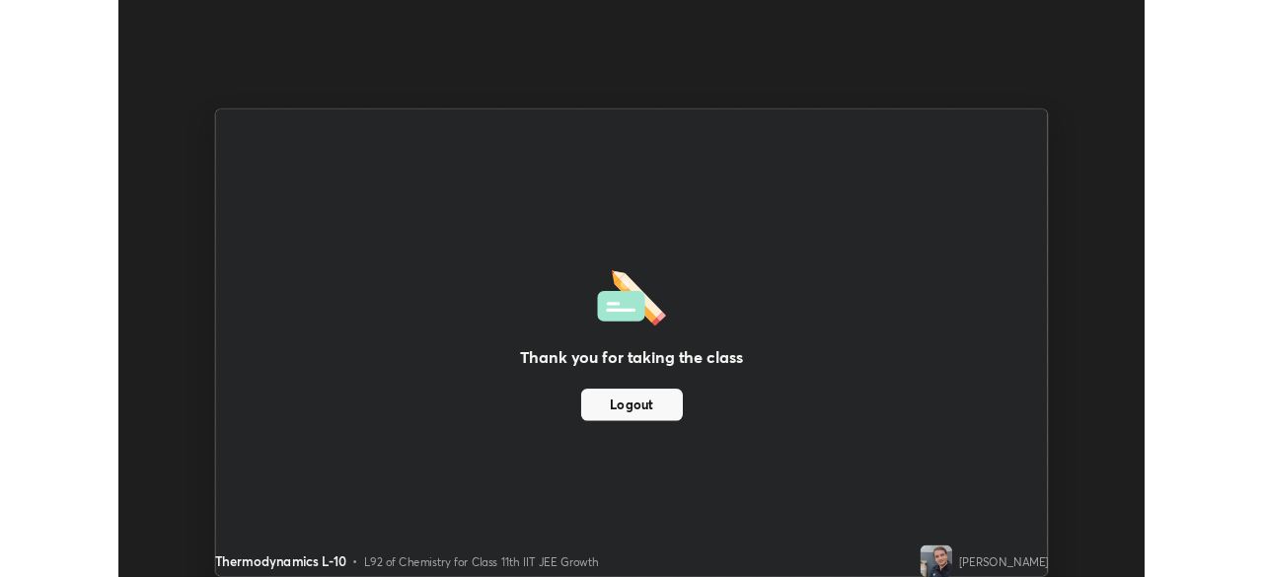
scroll to position [98095, 97409]
